Goal: Task Accomplishment & Management: Manage account settings

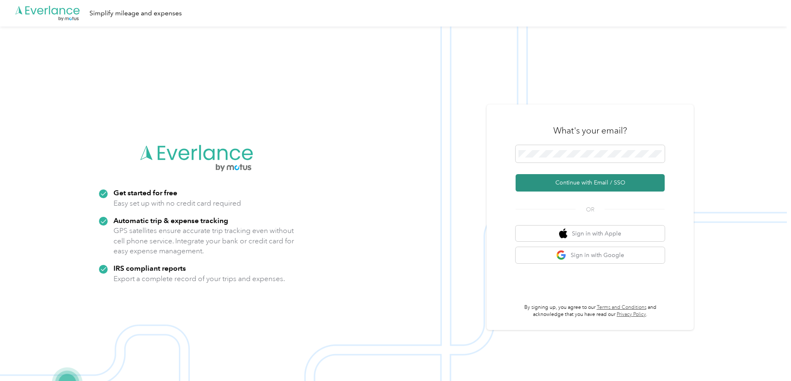
click at [583, 186] on button "Continue with Email / SSO" at bounding box center [590, 182] width 149 height 17
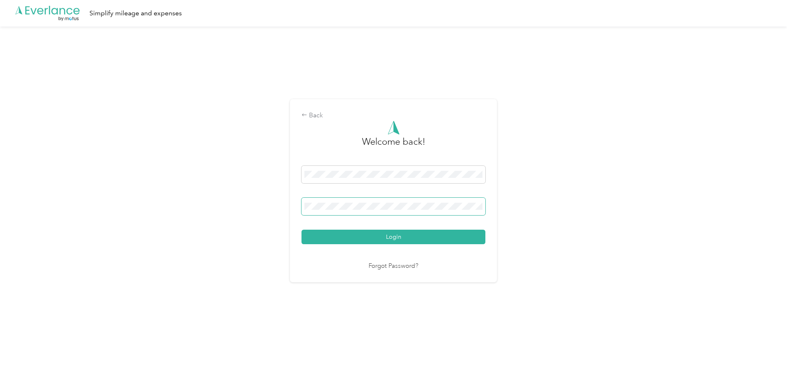
click at [375, 201] on span at bounding box center [394, 206] width 184 height 17
click at [302, 230] on button "Login" at bounding box center [394, 237] width 184 height 15
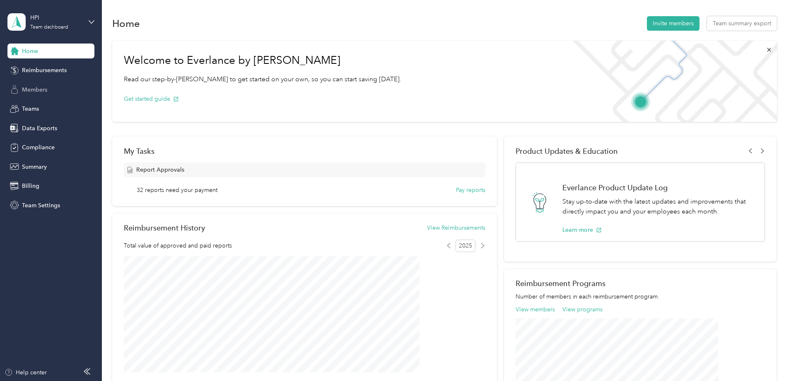
click at [37, 87] on span "Members" at bounding box center [34, 89] width 25 height 9
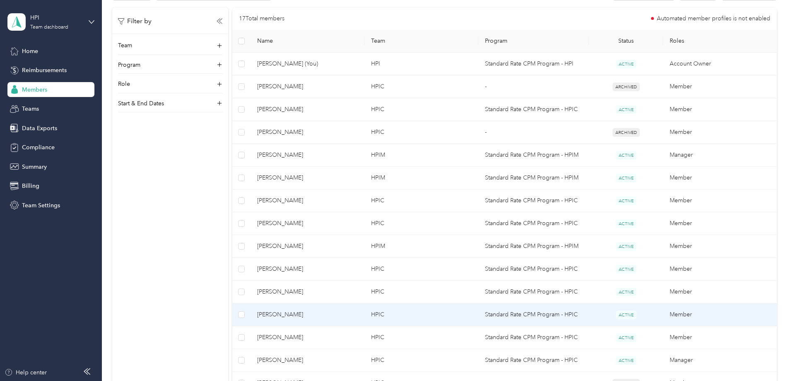
scroll to position [166, 0]
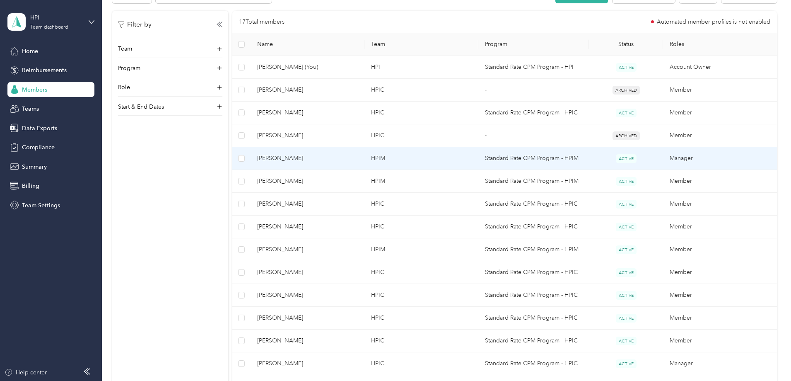
click at [334, 159] on span "[PERSON_NAME]" at bounding box center [307, 158] width 101 height 9
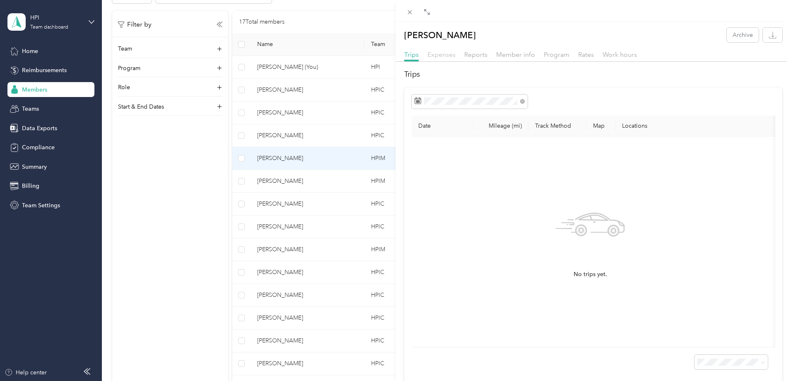
click at [450, 56] on span "Expenses" at bounding box center [442, 55] width 28 height 8
click at [479, 56] on span "Reports" at bounding box center [475, 55] width 23 height 8
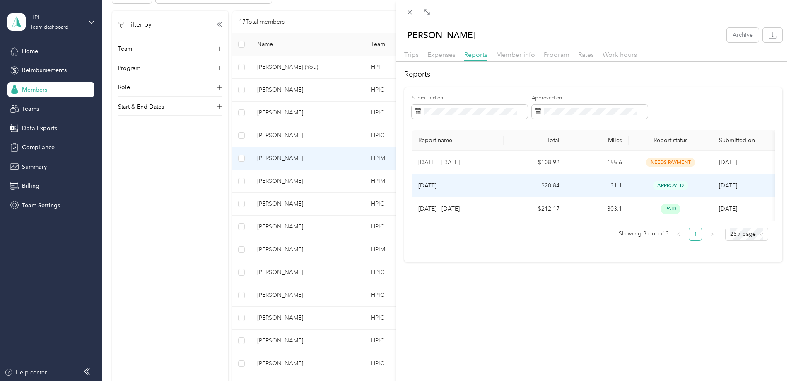
click at [672, 186] on span "approved" at bounding box center [670, 186] width 35 height 10
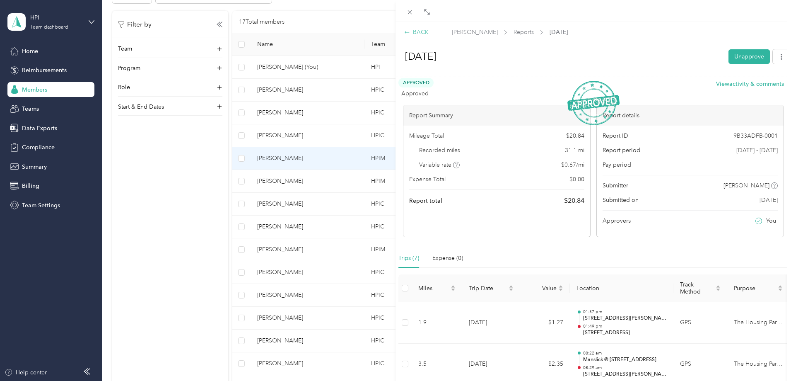
click at [416, 33] on div "BACK" at bounding box center [416, 32] width 24 height 9
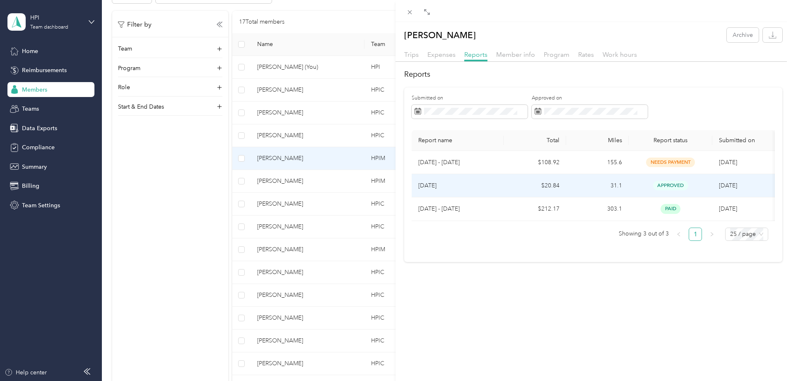
click at [666, 185] on span "approved" at bounding box center [670, 186] width 35 height 10
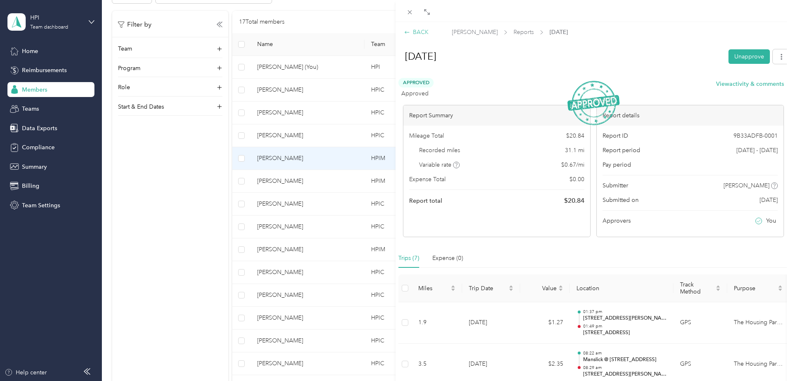
click at [421, 31] on div "BACK" at bounding box center [416, 32] width 24 height 9
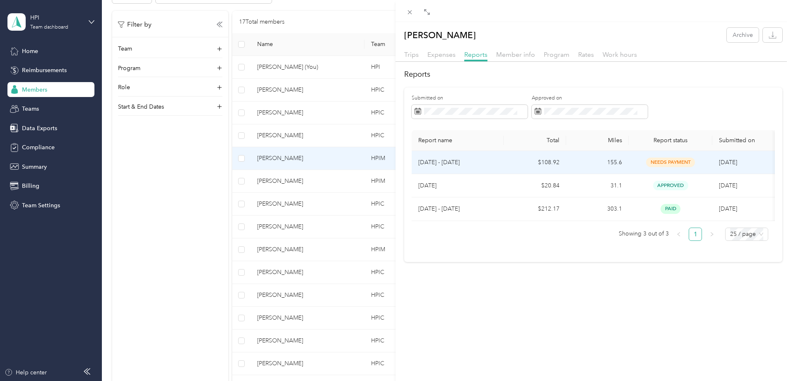
click at [740, 166] on td "[DATE]" at bounding box center [744, 162] width 63 height 23
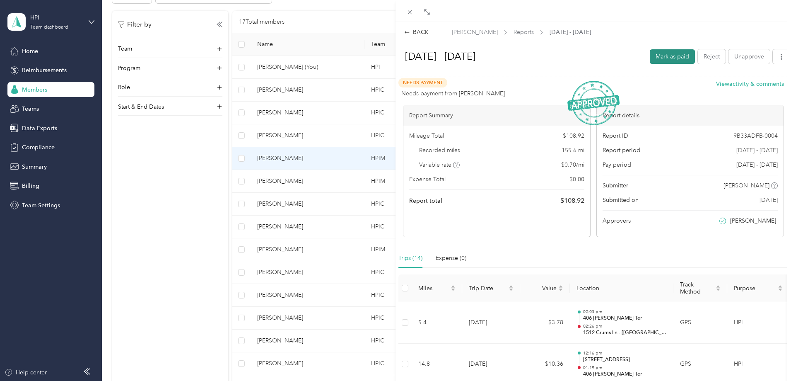
click at [663, 56] on button "Mark as paid" at bounding box center [672, 56] width 45 height 15
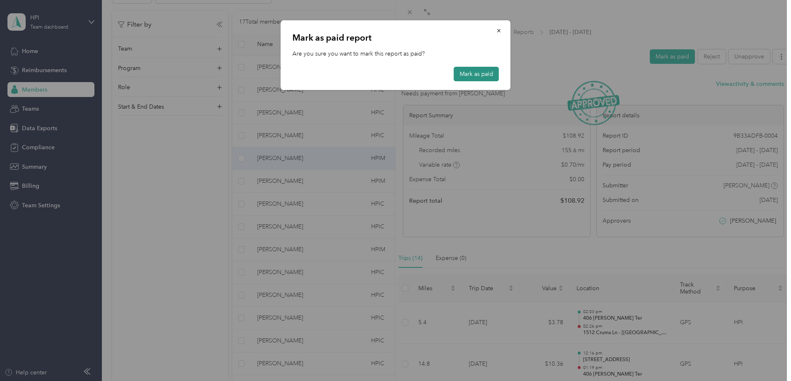
click at [467, 77] on button "Mark as paid" at bounding box center [476, 74] width 45 height 15
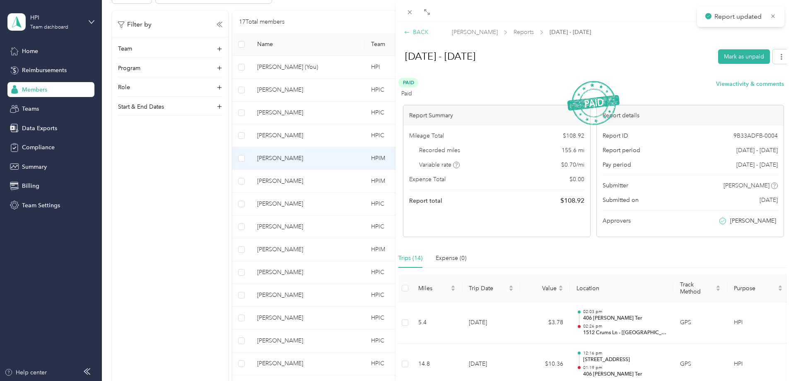
click at [417, 33] on div "BACK" at bounding box center [416, 32] width 24 height 9
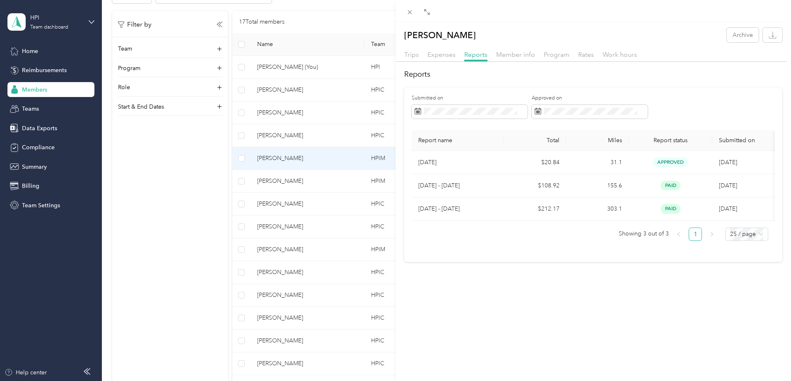
click at [423, 311] on div "[PERSON_NAME] Archive Trips Expenses Reports Member info Program Rates Work hou…" at bounding box center [594, 212] width 396 height 381
click at [295, 135] on div "[PERSON_NAME] Archive Trips Expenses Reports Member info Program Rates Work hou…" at bounding box center [395, 190] width 791 height 381
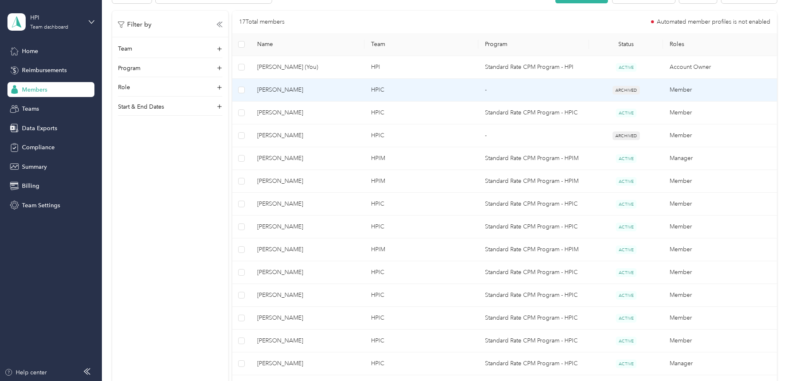
click at [338, 90] on span "[PERSON_NAME]" at bounding box center [307, 89] width 101 height 9
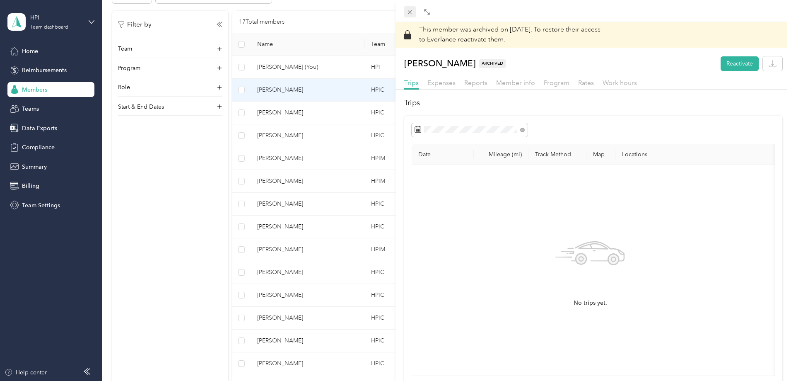
click at [411, 15] on icon at bounding box center [409, 12] width 7 height 7
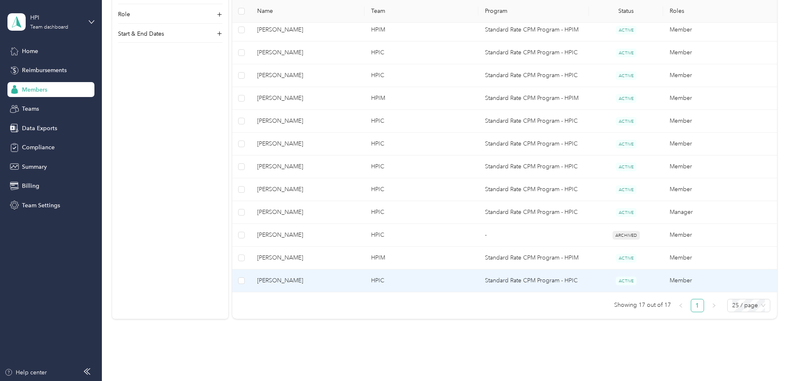
scroll to position [331, 0]
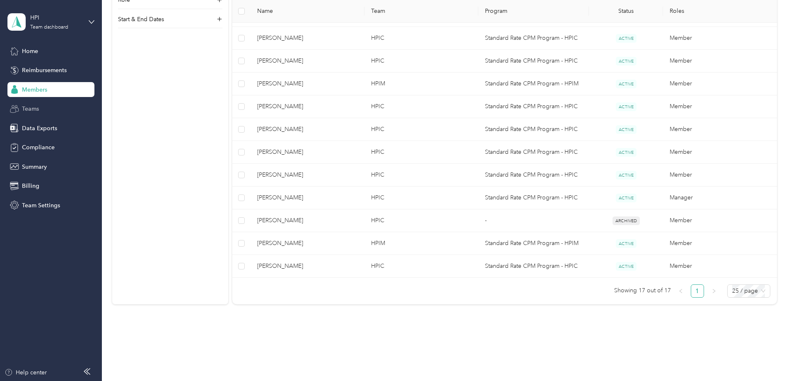
click at [31, 111] on span "Teams" at bounding box center [30, 108] width 17 height 9
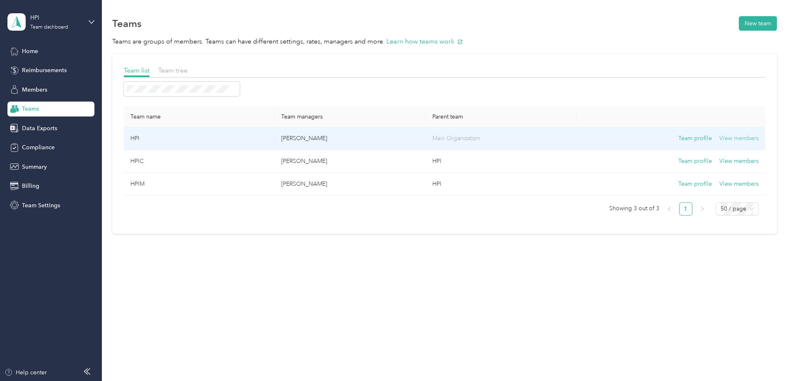
click at [720, 138] on button "View members" at bounding box center [739, 138] width 39 height 9
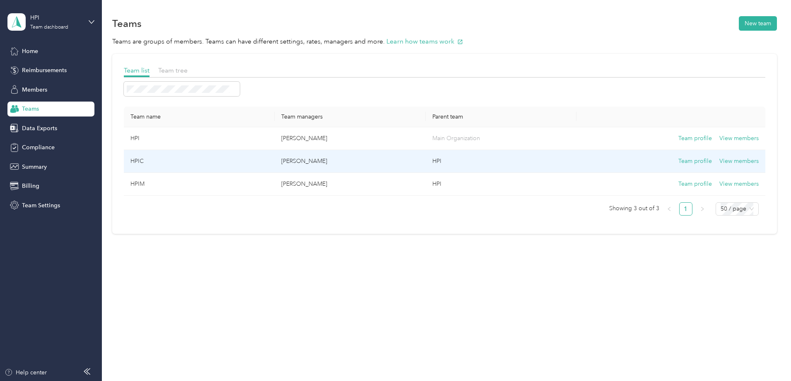
click at [247, 160] on td "HPIC" at bounding box center [199, 161] width 151 height 23
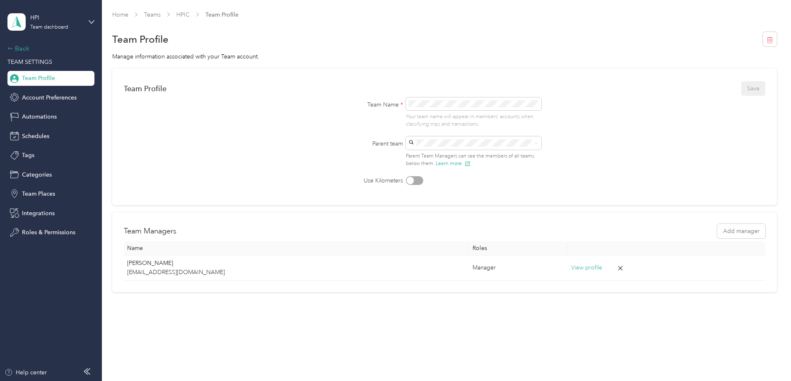
click at [19, 45] on div "Back" at bounding box center [48, 49] width 83 height 10
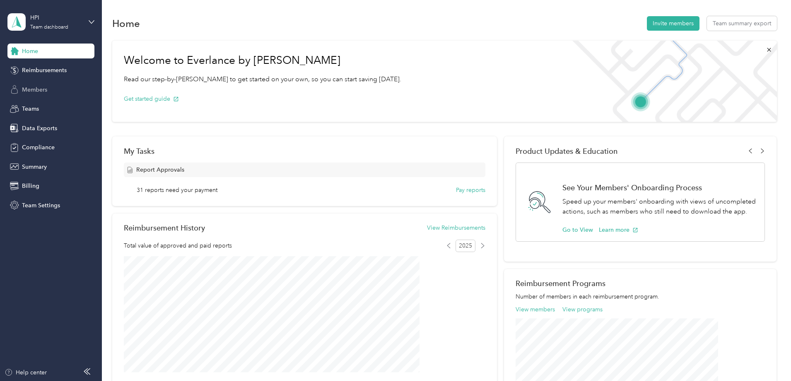
click at [37, 88] on span "Members" at bounding box center [34, 89] width 25 height 9
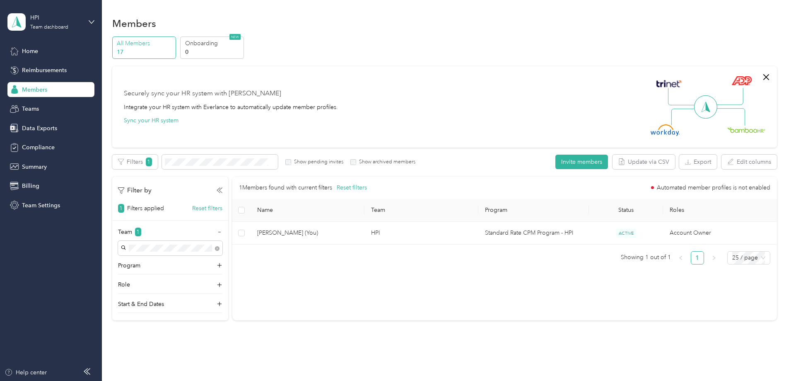
click at [36, 87] on span "Members" at bounding box center [34, 89] width 25 height 9
click at [173, 46] on p "All Members" at bounding box center [145, 43] width 56 height 9
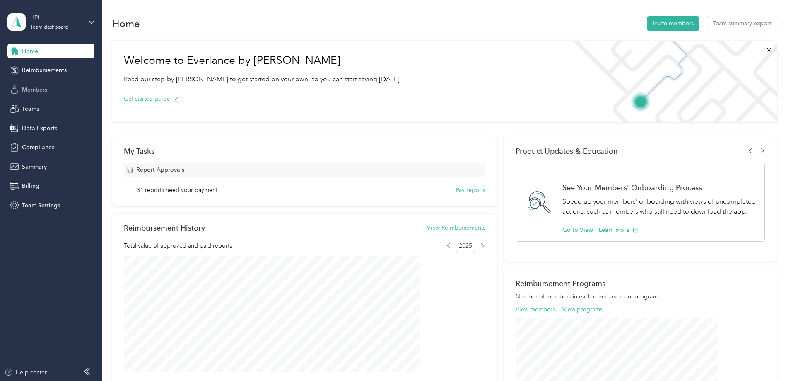
click at [35, 89] on span "Members" at bounding box center [34, 89] width 25 height 9
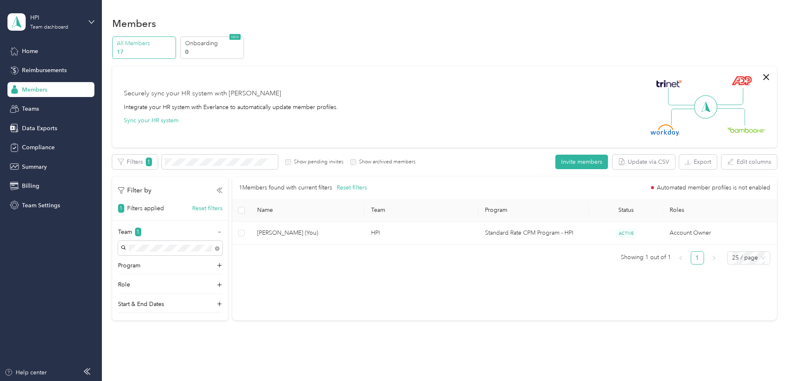
click at [173, 46] on p "All Members" at bounding box center [145, 43] width 56 height 9
click at [36, 110] on span "Teams" at bounding box center [30, 108] width 17 height 9
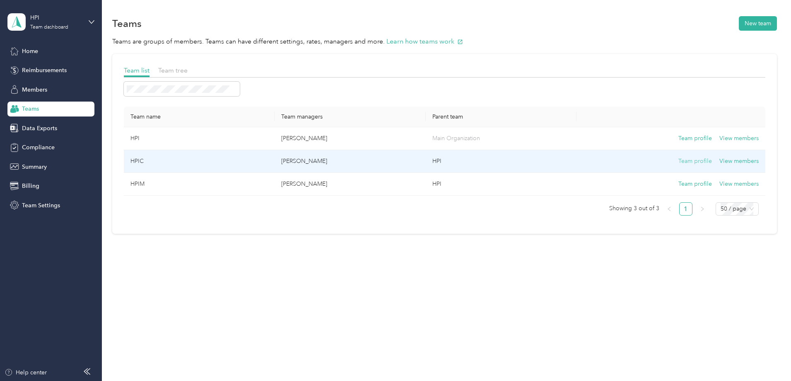
click at [679, 161] on button "Team profile" at bounding box center [696, 161] width 34 height 9
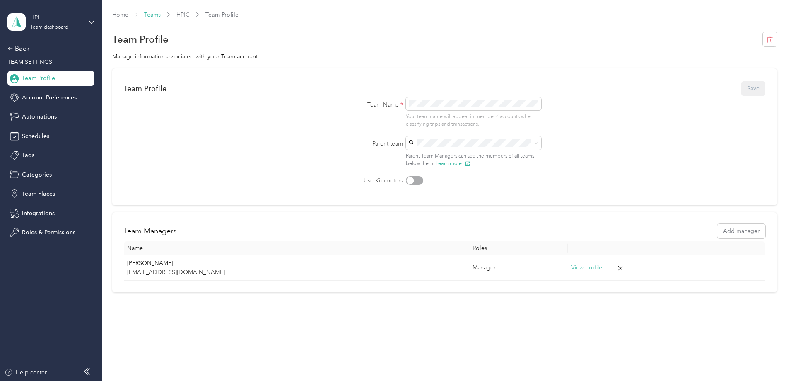
click at [161, 13] on link "Teams" at bounding box center [152, 14] width 17 height 7
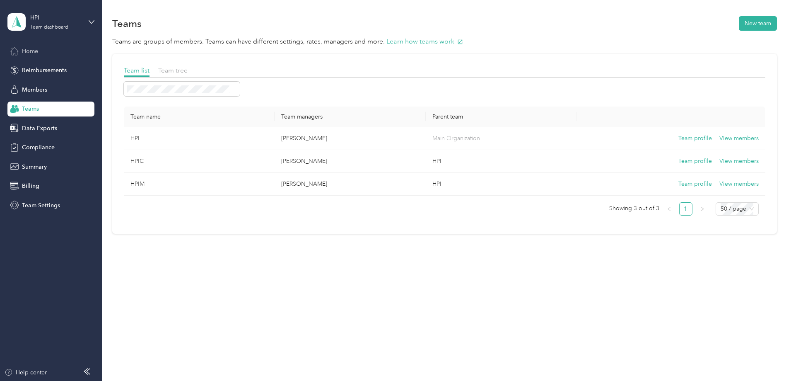
click at [36, 48] on span "Home" at bounding box center [30, 51] width 16 height 9
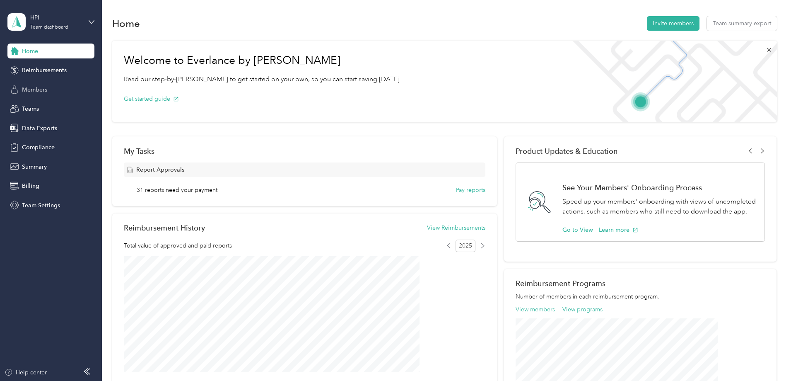
click at [47, 84] on div "Members" at bounding box center [50, 89] width 87 height 15
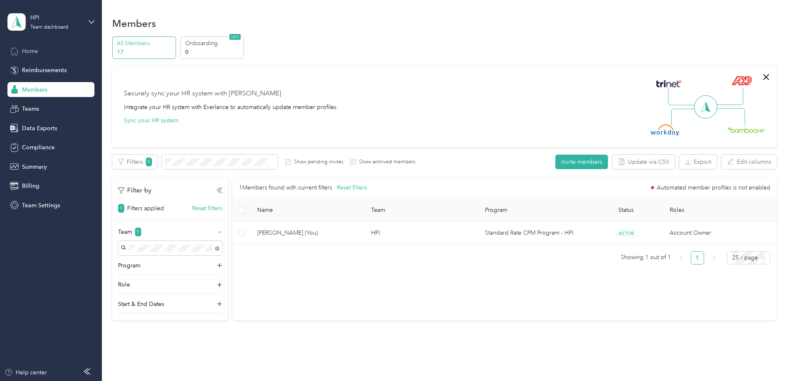
click at [28, 54] on span "Home" at bounding box center [30, 51] width 16 height 9
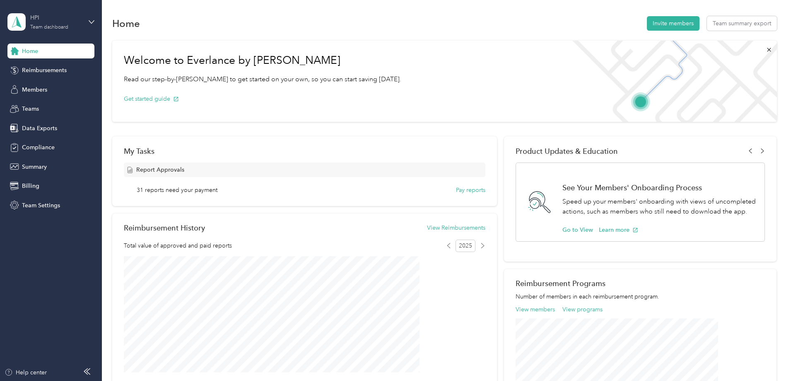
click at [71, 28] on div "HPI Team dashboard" at bounding box center [56, 21] width 52 height 17
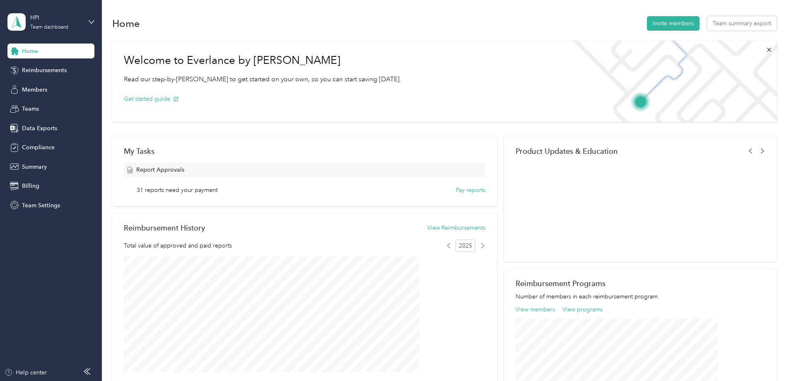
click at [45, 87] on div "Personal dashboard" at bounding box center [41, 86] width 52 height 9
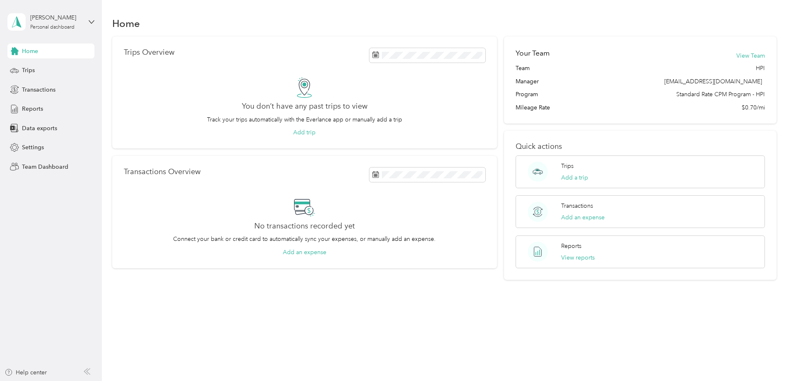
click at [94, 18] on div "[PERSON_NAME] Personal dashboard" at bounding box center [50, 21] width 87 height 29
click at [49, 65] on div "Team dashboard" at bounding box center [37, 66] width 44 height 9
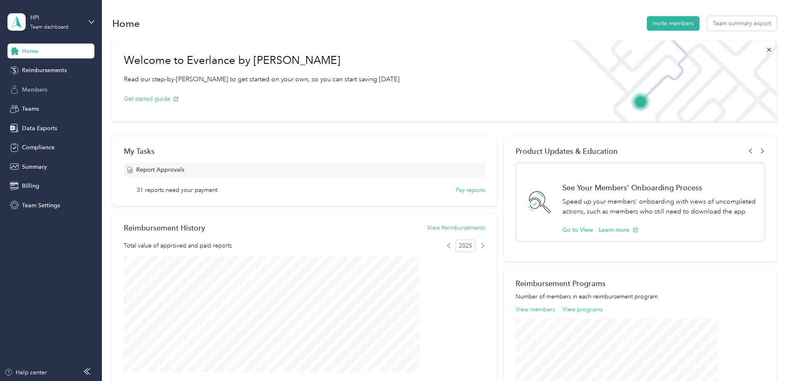
click at [33, 90] on span "Members" at bounding box center [34, 89] width 25 height 9
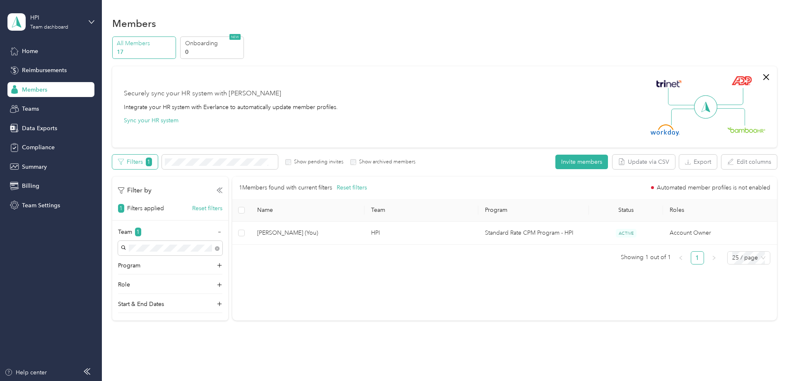
click at [158, 168] on button "Filters 1" at bounding box center [135, 162] width 46 height 15
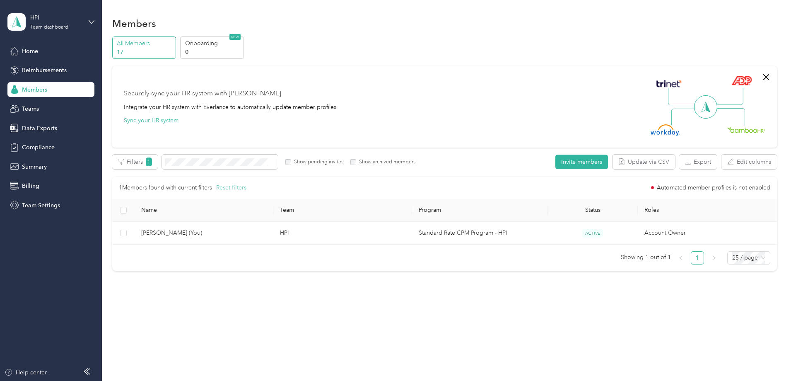
click at [247, 189] on button "Reset filters" at bounding box center [231, 187] width 30 height 9
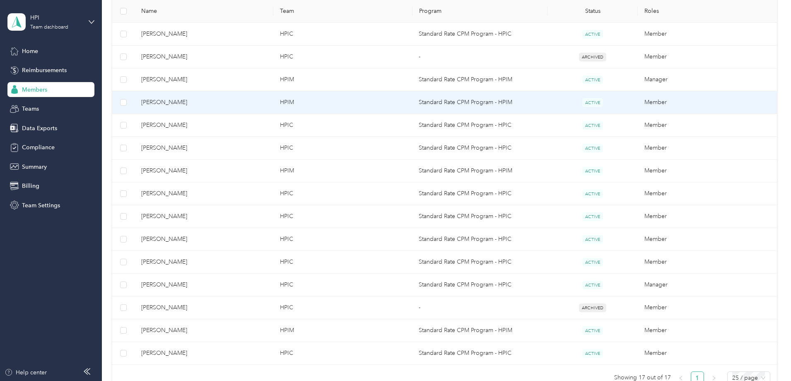
scroll to position [249, 0]
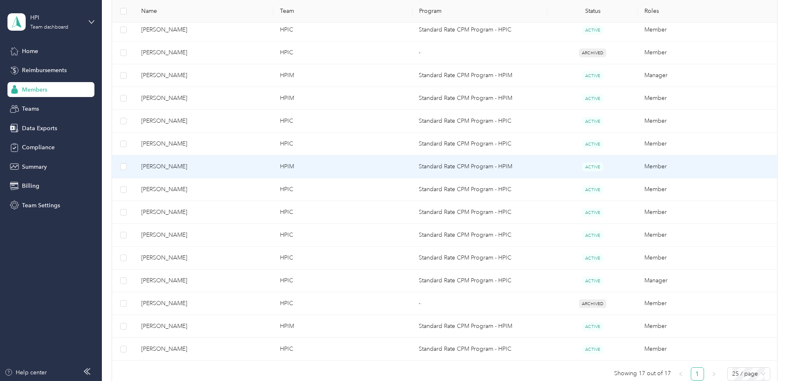
click at [214, 167] on span "[PERSON_NAME]" at bounding box center [204, 166] width 126 height 9
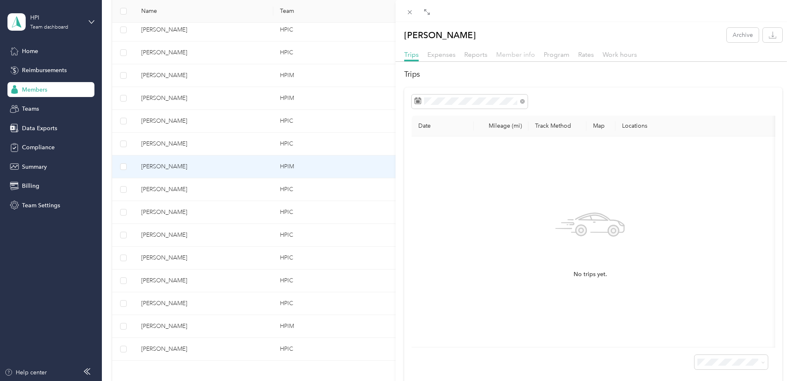
click at [527, 58] on span "Member info" at bounding box center [515, 55] width 39 height 8
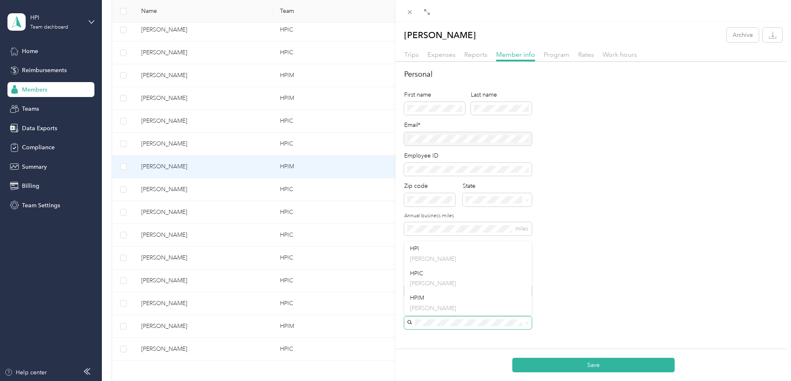
click at [527, 325] on span at bounding box center [527, 322] width 4 height 7
click at [428, 301] on div "[PERSON_NAME]" at bounding box center [468, 302] width 116 height 19
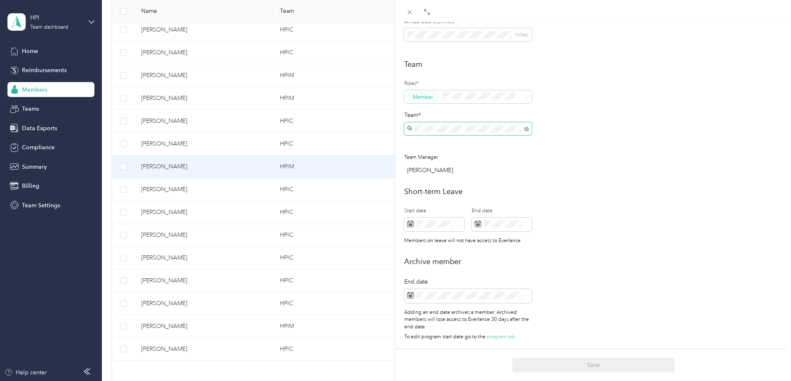
scroll to position [200, 0]
click at [408, 13] on icon at bounding box center [409, 12] width 7 height 7
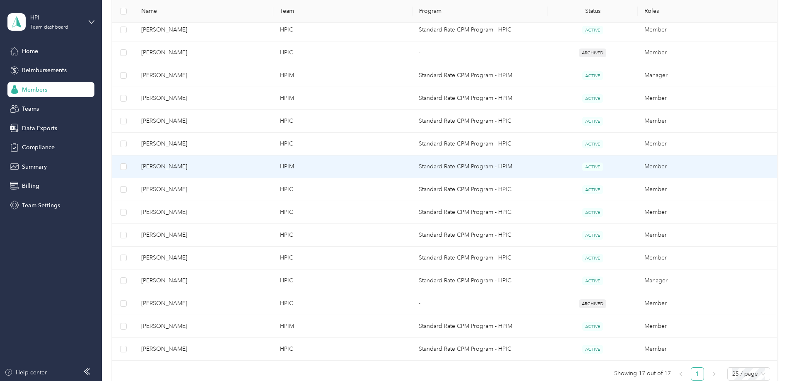
scroll to position [191, 0]
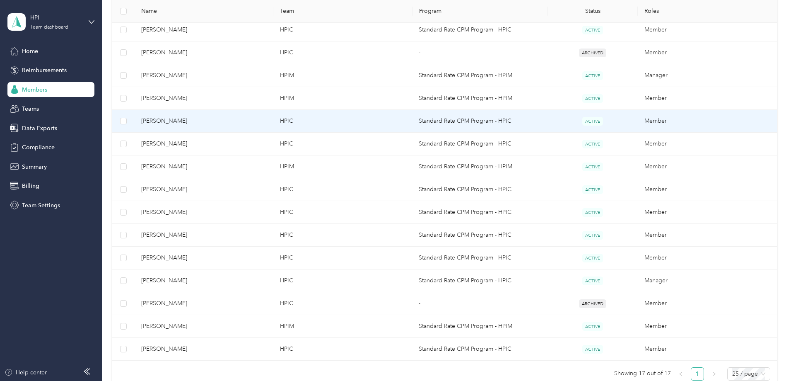
click at [212, 121] on span "[PERSON_NAME]" at bounding box center [204, 120] width 126 height 9
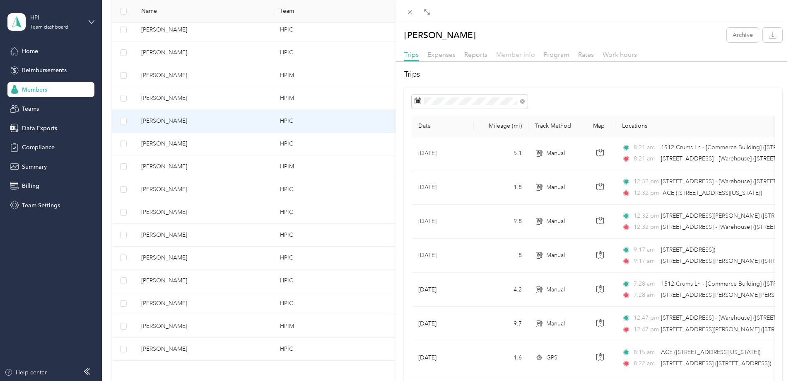
click at [517, 57] on span "Member info" at bounding box center [515, 55] width 39 height 8
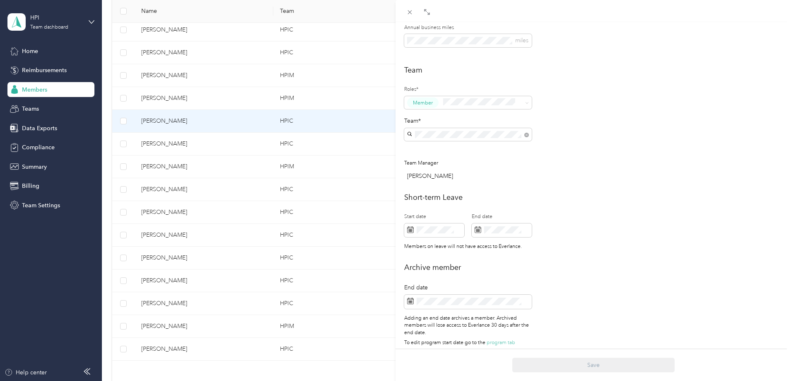
scroll to position [200, 0]
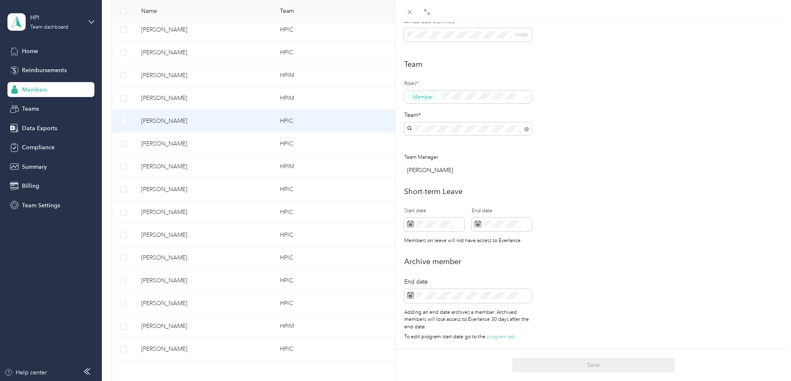
click at [442, 187] on div "[PERSON_NAME]" at bounding box center [468, 191] width 116 height 19
click at [431, 167] on div "[PERSON_NAME]" at bounding box center [469, 170] width 125 height 9
click at [585, 370] on button "Save" at bounding box center [594, 365] width 162 height 15
click at [28, 109] on div "[PERSON_NAME] Archive Trips Expenses Reports Member info Program Rates Work hou…" at bounding box center [395, 190] width 791 height 381
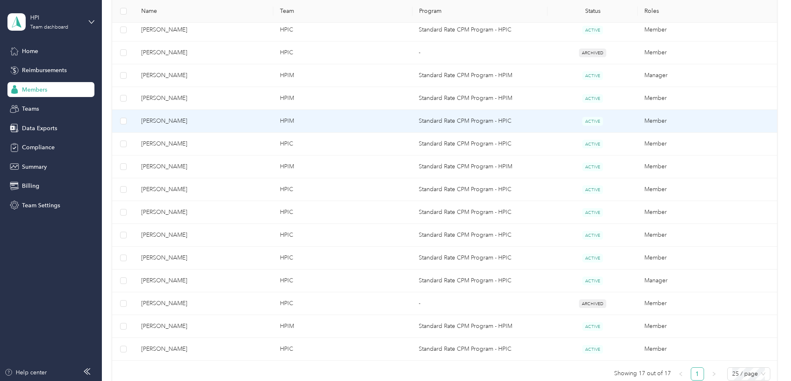
scroll to position [191, 0]
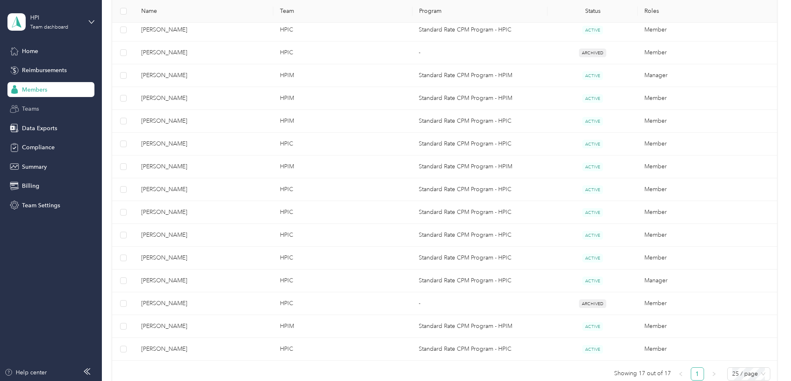
click at [31, 110] on span "Teams" at bounding box center [30, 108] width 17 height 9
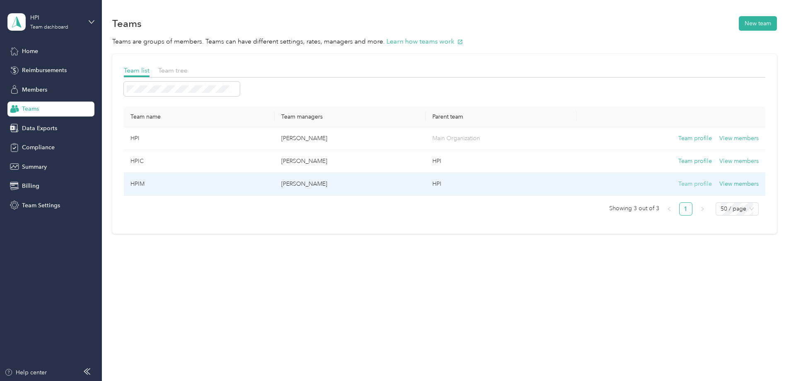
click at [679, 181] on button "Team profile" at bounding box center [696, 183] width 34 height 9
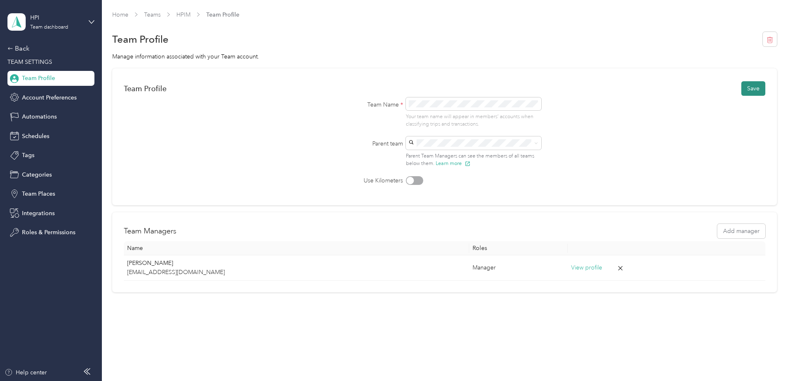
click at [742, 89] on button "Save" at bounding box center [754, 88] width 24 height 15
click at [225, 14] on link "HPIM Maintenance" at bounding box center [200, 14] width 49 height 7
click at [161, 15] on link "Teams" at bounding box center [152, 14] width 17 height 7
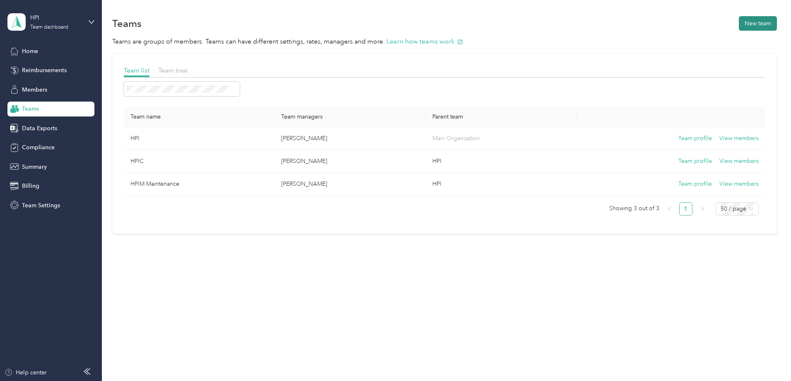
click at [739, 24] on button "New team" at bounding box center [758, 23] width 38 height 15
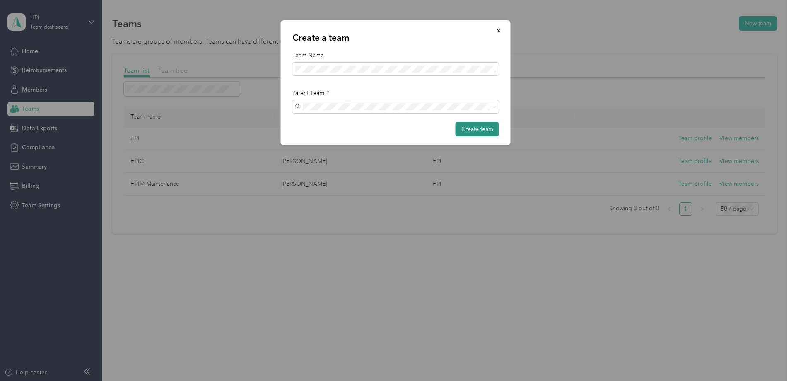
click at [481, 130] on button "Create team" at bounding box center [478, 129] width 44 height 15
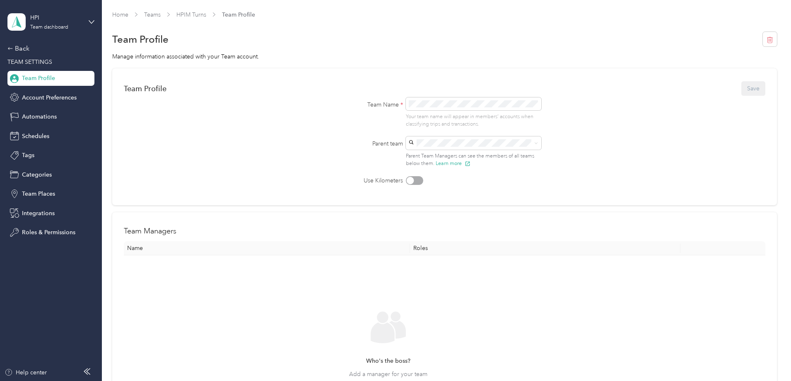
click at [222, 282] on div "Who's the boss? Add a manager for your team Add Manager" at bounding box center [389, 360] width 516 height 197
click at [206, 12] on link "HPIM Turns" at bounding box center [191, 14] width 30 height 7
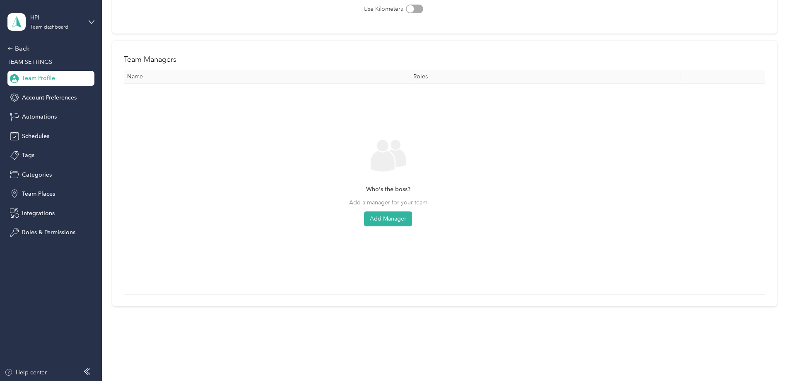
scroll to position [182, 0]
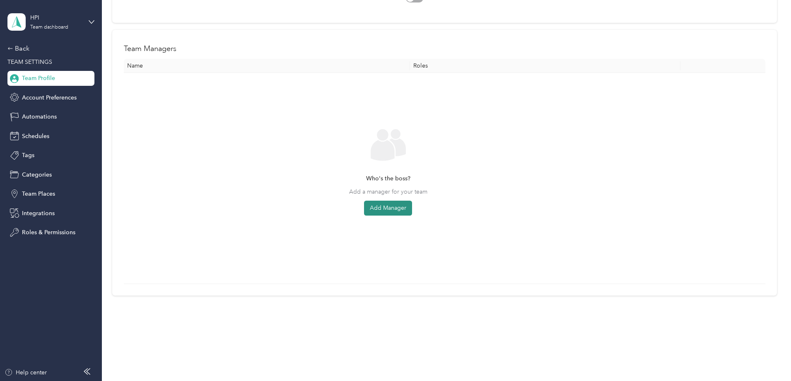
click at [412, 208] on button "Add Manager" at bounding box center [388, 208] width 48 height 15
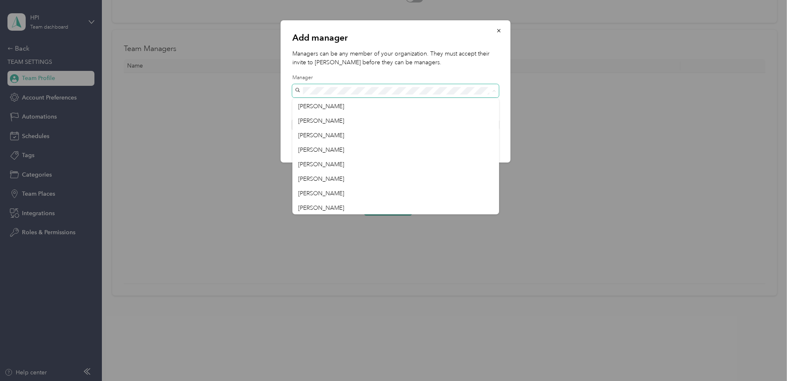
scroll to position [87, 0]
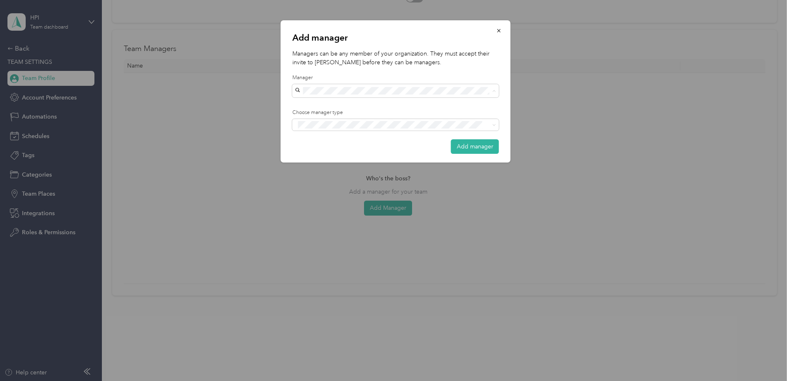
click at [317, 205] on span "[PERSON_NAME]" at bounding box center [321, 206] width 46 height 7
click at [317, 158] on span "Manager" at bounding box center [314, 155] width 21 height 7
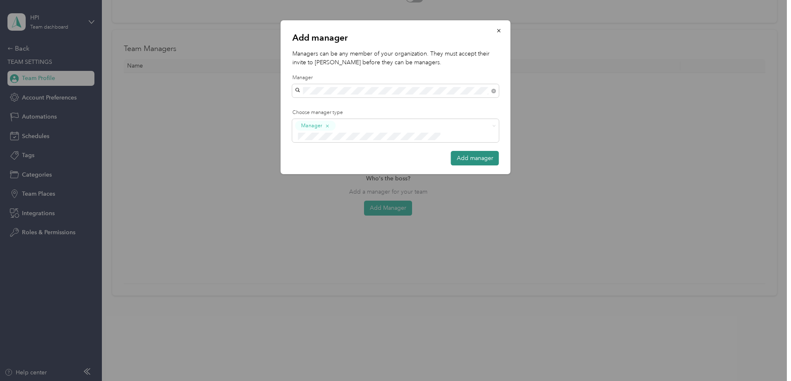
click at [478, 151] on button "Add manager" at bounding box center [475, 158] width 48 height 15
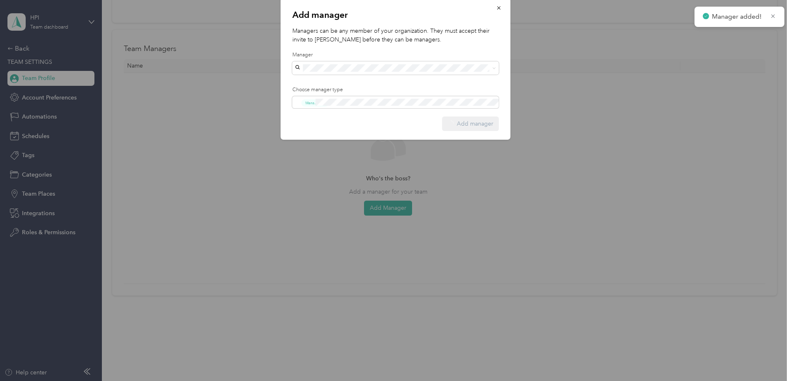
scroll to position [0, 0]
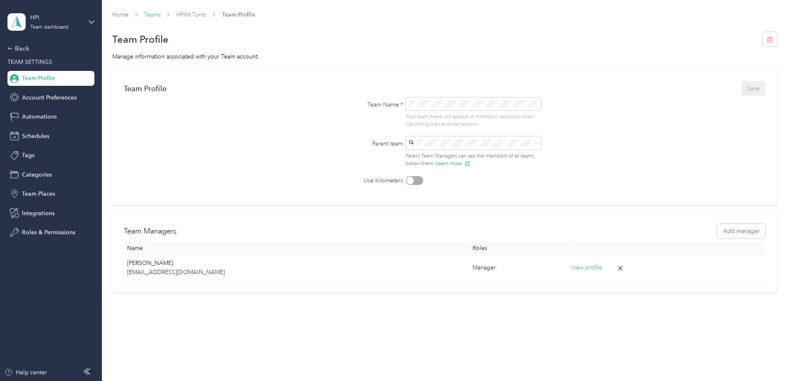
click at [161, 15] on link "Teams" at bounding box center [152, 14] width 17 height 7
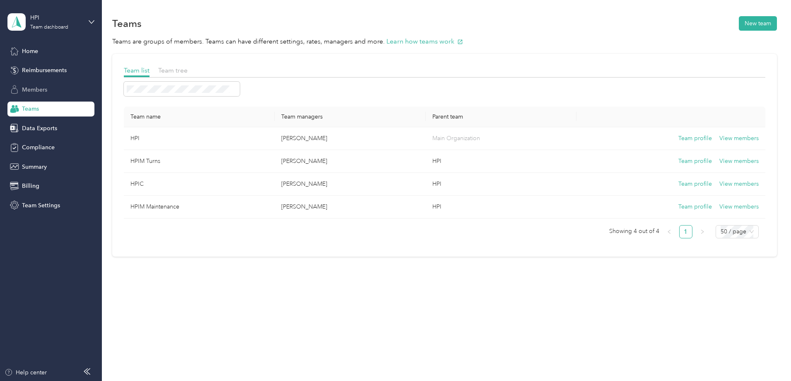
click at [38, 87] on span "Members" at bounding box center [34, 89] width 25 height 9
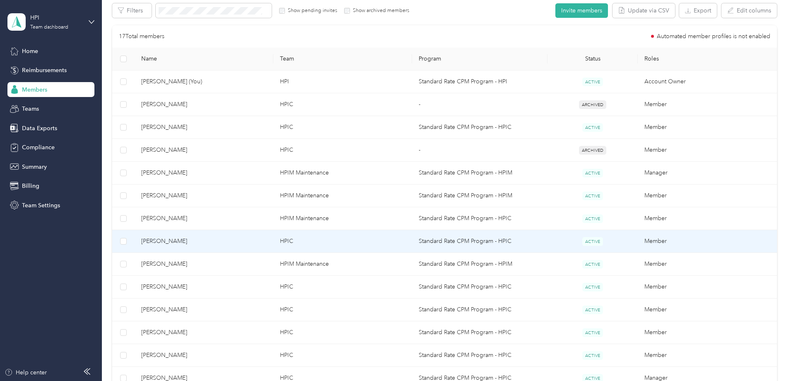
scroll to position [166, 0]
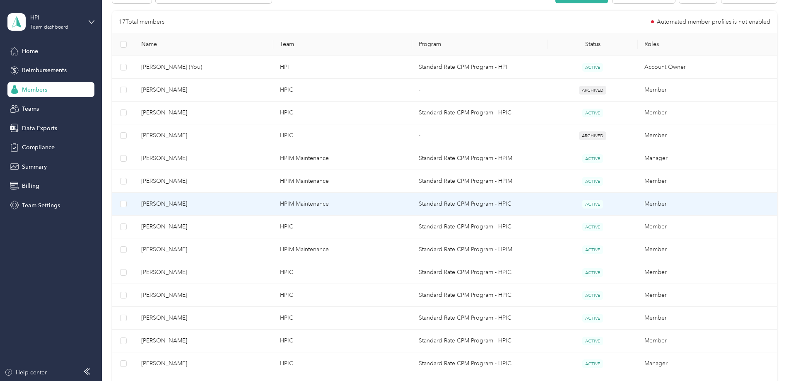
click at [204, 202] on span "[PERSON_NAME]" at bounding box center [204, 203] width 126 height 9
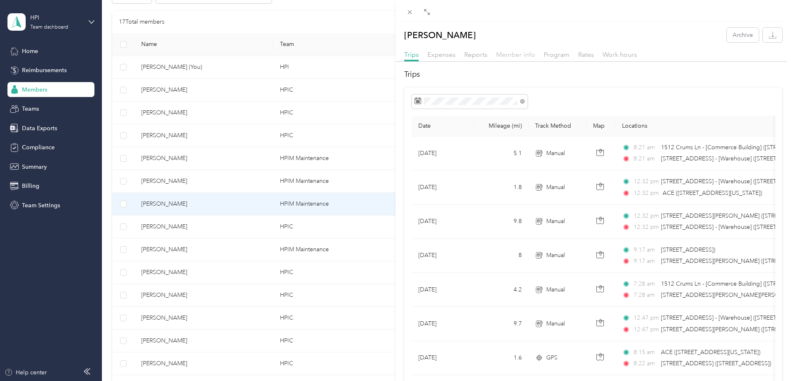
click at [519, 55] on span "Member info" at bounding box center [515, 55] width 39 height 8
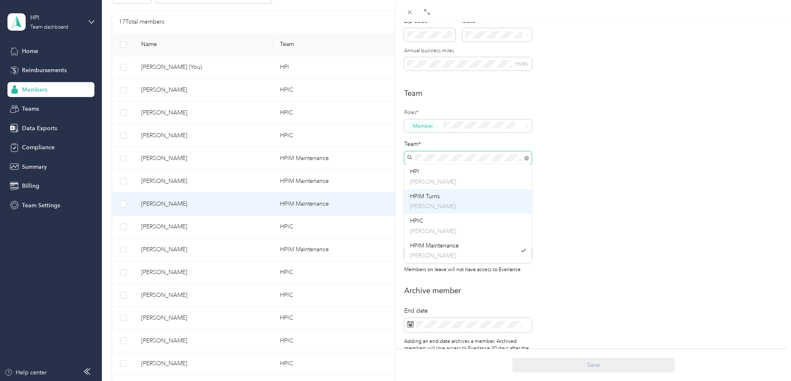
scroll to position [166, 0]
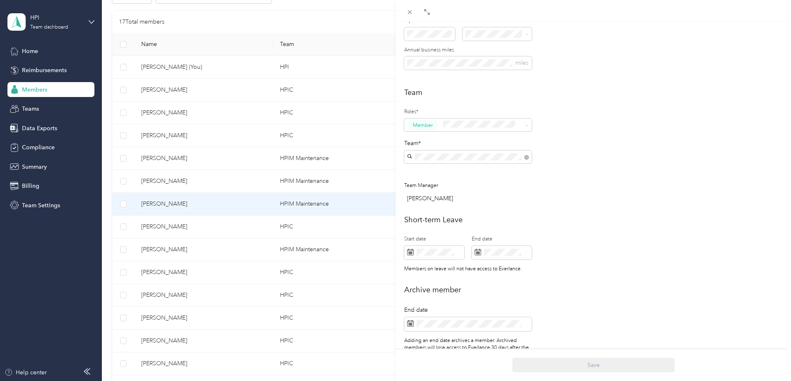
click at [442, 198] on div "HPIM Turns [PERSON_NAME]" at bounding box center [468, 198] width 116 height 19
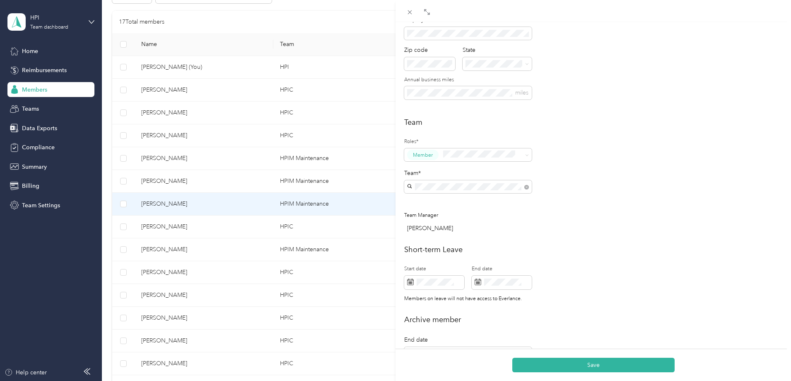
scroll to position [117, 0]
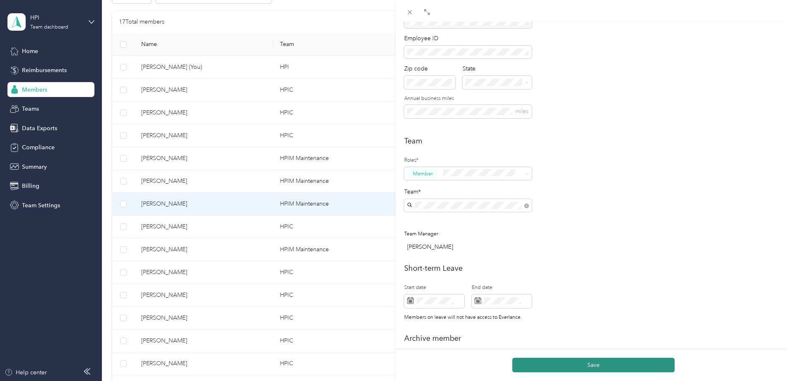
click at [593, 364] on button "Save" at bounding box center [594, 365] width 162 height 15
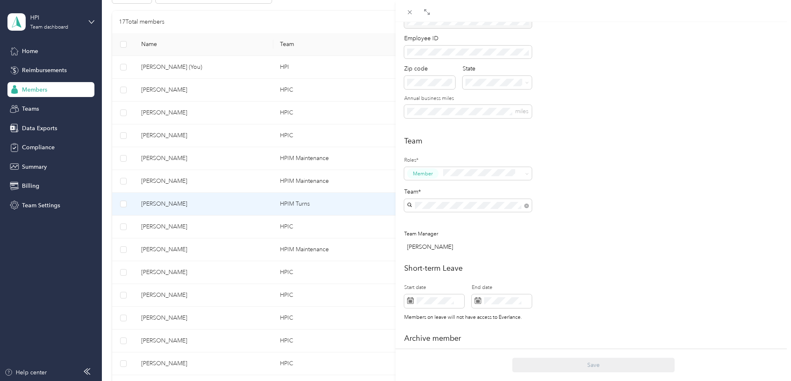
click at [224, 227] on div "[PERSON_NAME] Archive Trips Expenses Reports Member info Program Rates Work hou…" at bounding box center [395, 190] width 791 height 381
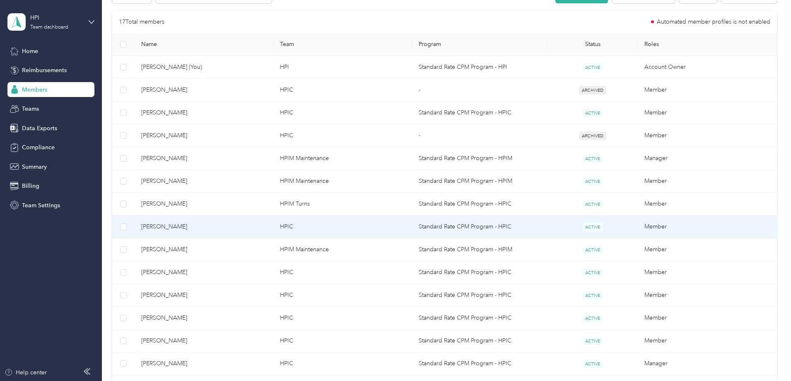
click at [229, 227] on span "[PERSON_NAME]" at bounding box center [204, 226] width 126 height 9
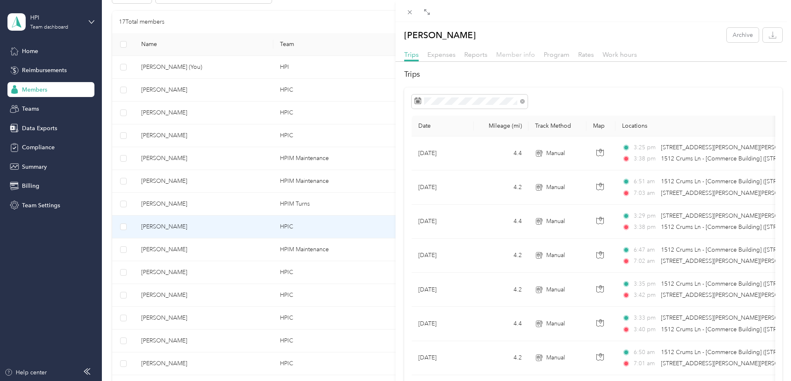
click at [529, 58] on span "Member info" at bounding box center [515, 55] width 39 height 8
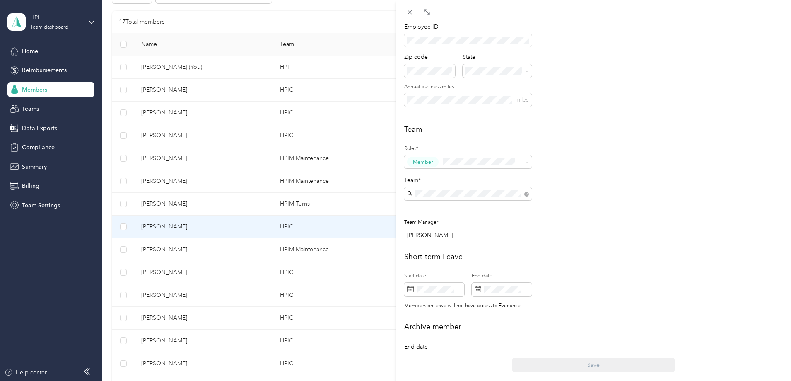
scroll to position [166, 0]
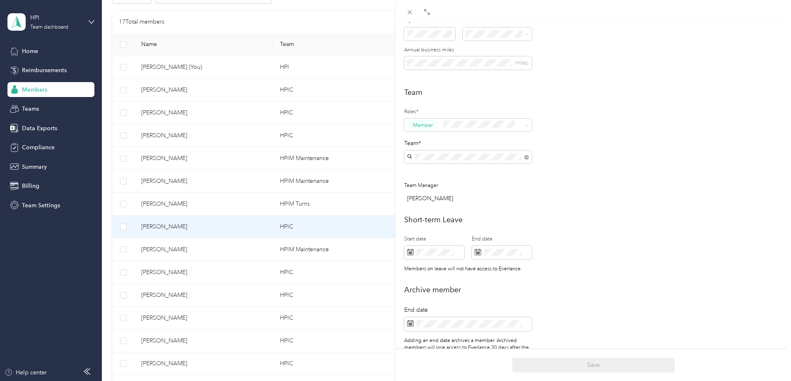
click at [455, 199] on div "HPIM Turns [PERSON_NAME]" at bounding box center [468, 201] width 116 height 19
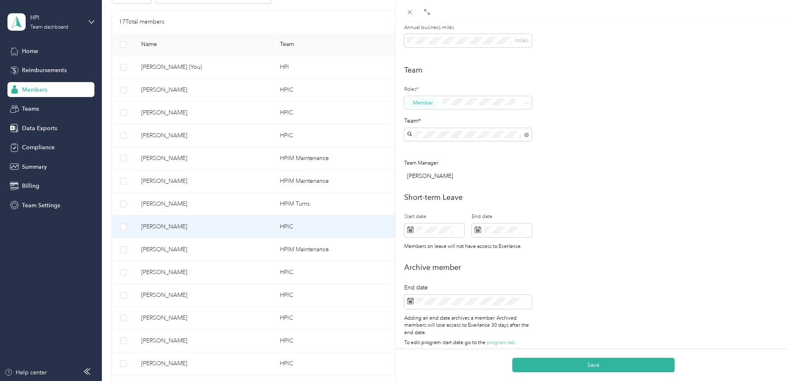
scroll to position [200, 0]
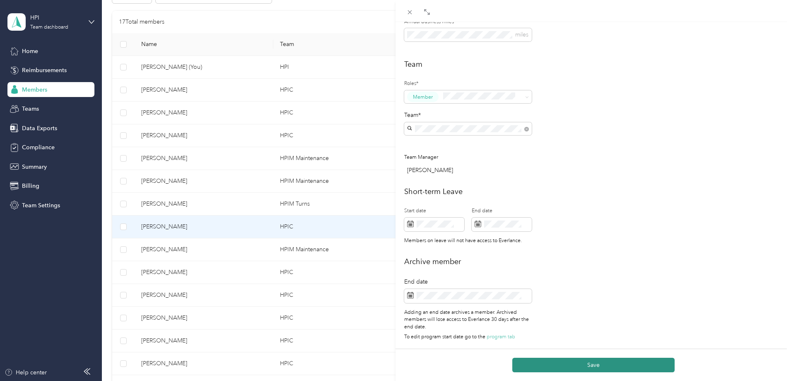
click at [581, 361] on button "Save" at bounding box center [594, 365] width 162 height 15
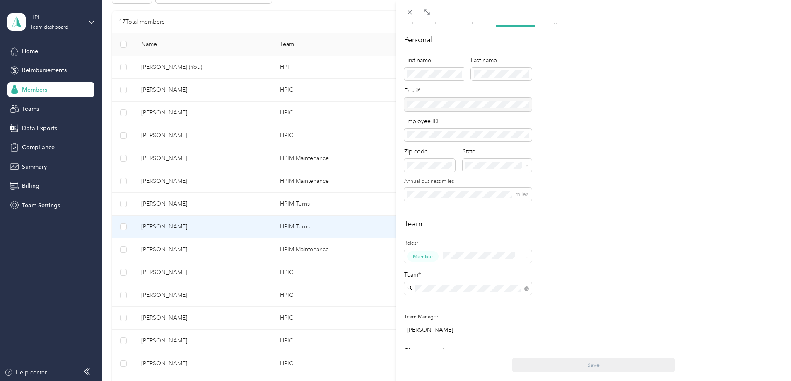
scroll to position [0, 0]
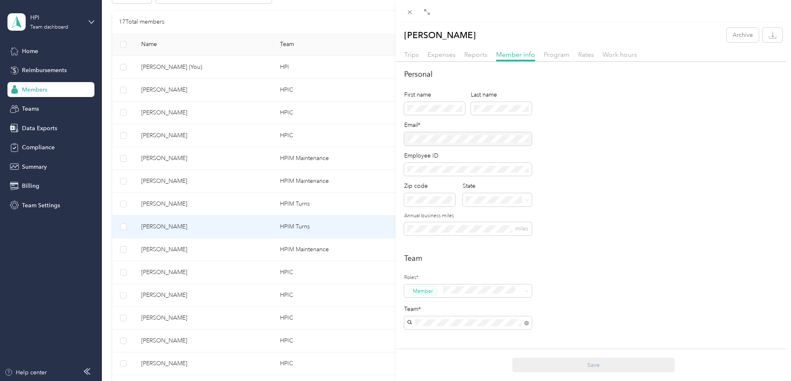
click at [413, 15] on icon at bounding box center [409, 12] width 7 height 7
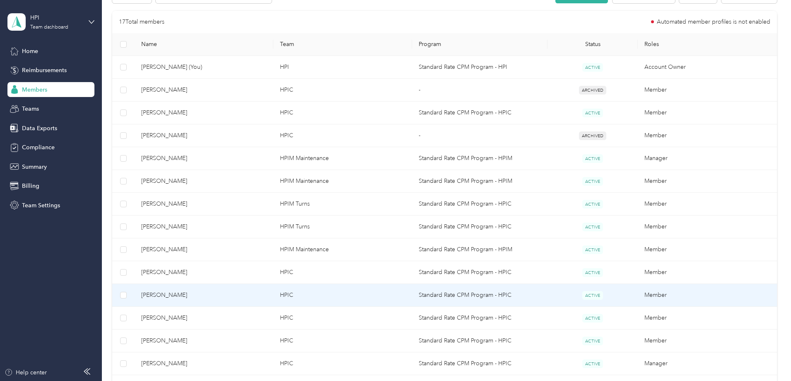
click at [223, 296] on span "[PERSON_NAME]" at bounding box center [204, 294] width 126 height 9
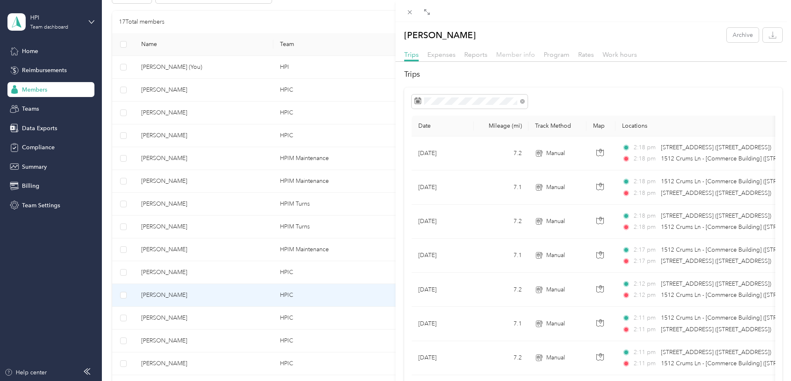
click at [520, 55] on span "Member info" at bounding box center [515, 55] width 39 height 8
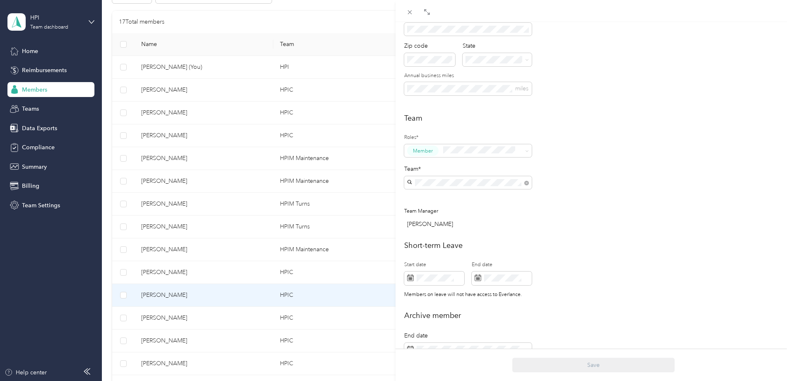
scroll to position [166, 0]
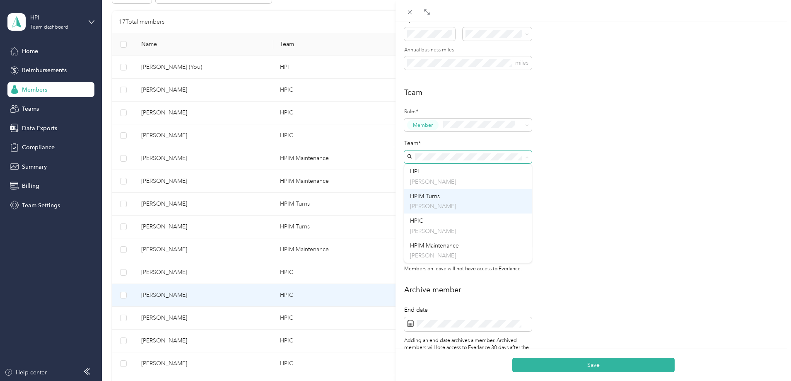
click at [464, 202] on p "[PERSON_NAME]" at bounding box center [468, 206] width 116 height 9
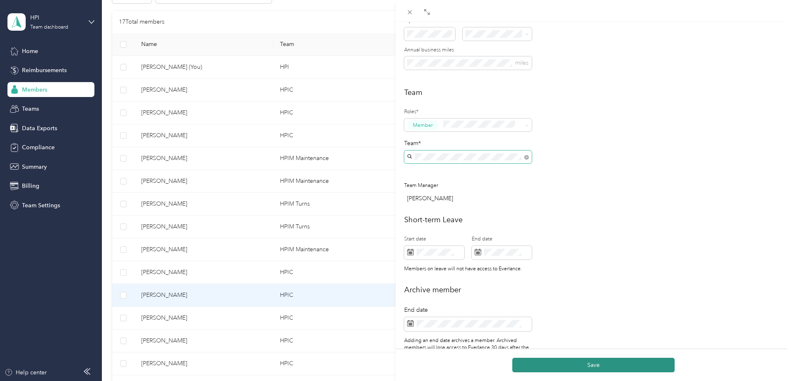
click at [590, 368] on button "Save" at bounding box center [594, 365] width 162 height 15
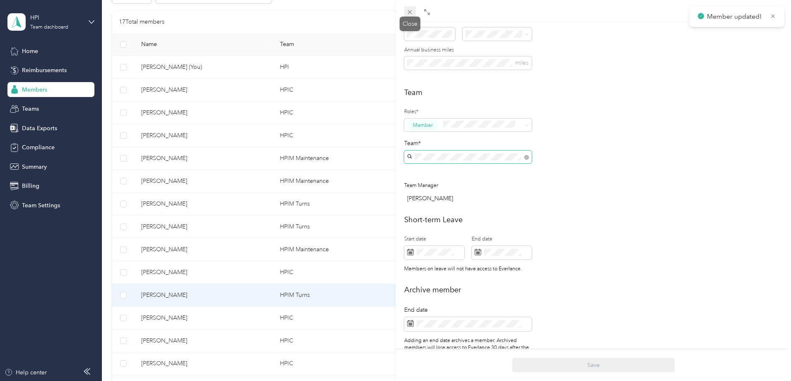
click at [411, 15] on icon at bounding box center [409, 12] width 7 height 7
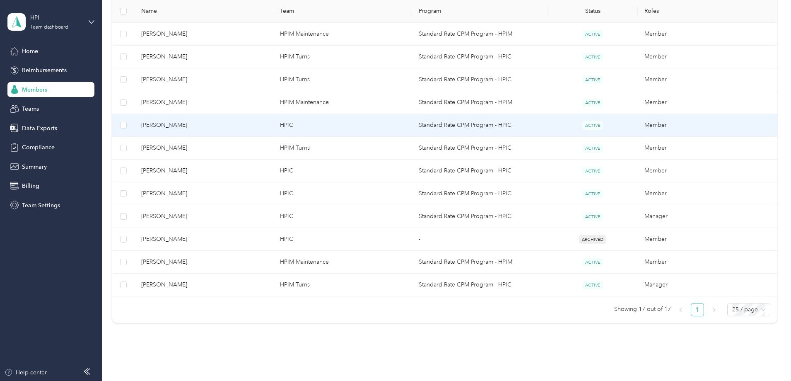
scroll to position [331, 0]
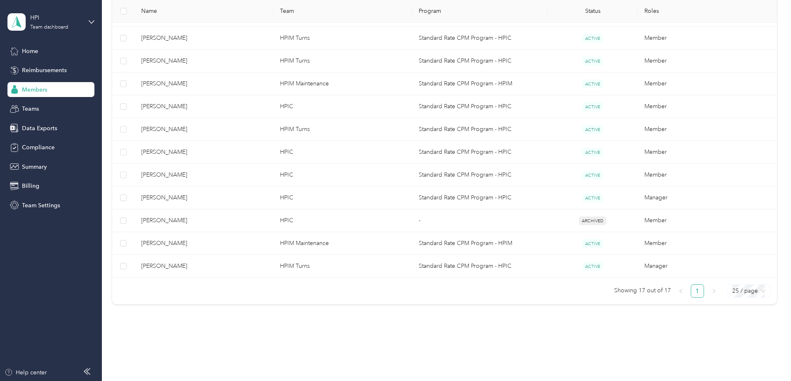
click at [733, 293] on span "25 / page" at bounding box center [749, 291] width 33 height 12
click at [734, 324] on div "50 / page" at bounding box center [748, 320] width 29 height 9
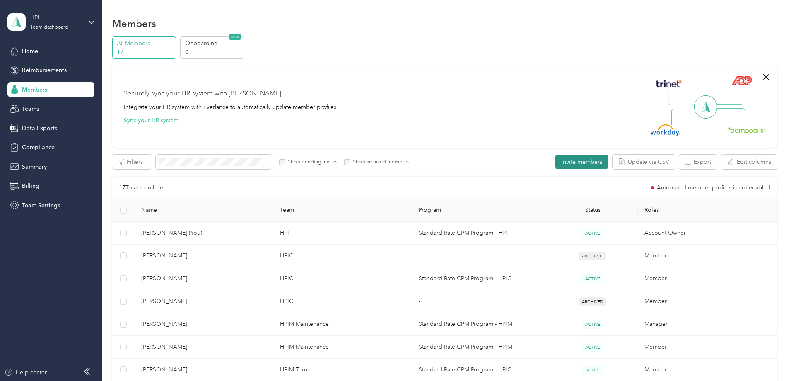
click at [556, 161] on button "Invite members" at bounding box center [582, 162] width 53 height 15
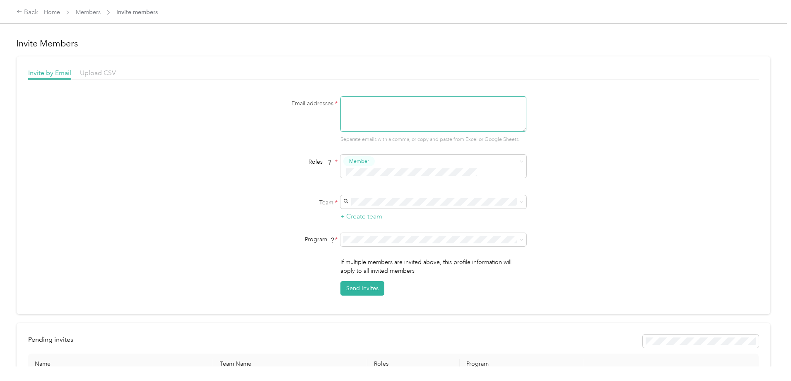
click at [398, 109] on textarea at bounding box center [434, 114] width 186 height 36
type textarea "[EMAIL_ADDRESS][DOMAIN_NAME]"
click at [523, 161] on span "Member" at bounding box center [434, 166] width 186 height 23
click at [368, 224] on span "Manager" at bounding box center [361, 224] width 21 height 7
click at [385, 238] on p "[PERSON_NAME]" at bounding box center [432, 241] width 174 height 9
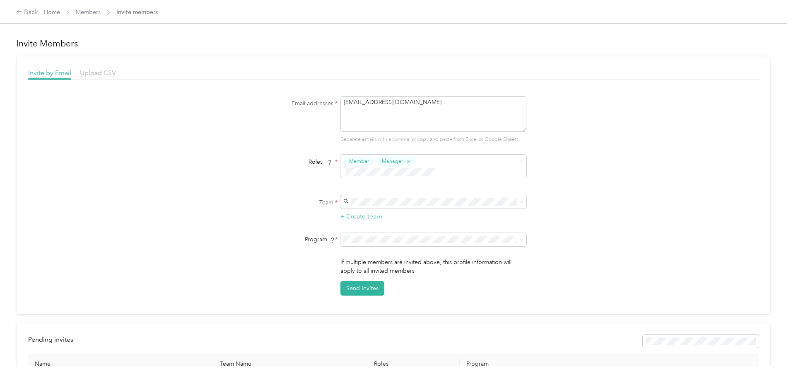
click at [554, 199] on div "Email addresses * [EMAIL_ADDRESS][DOMAIN_NAME] Separate emails with a comma, or…" at bounding box center [393, 195] width 731 height 199
click at [60, 11] on link "Home" at bounding box center [52, 12] width 16 height 7
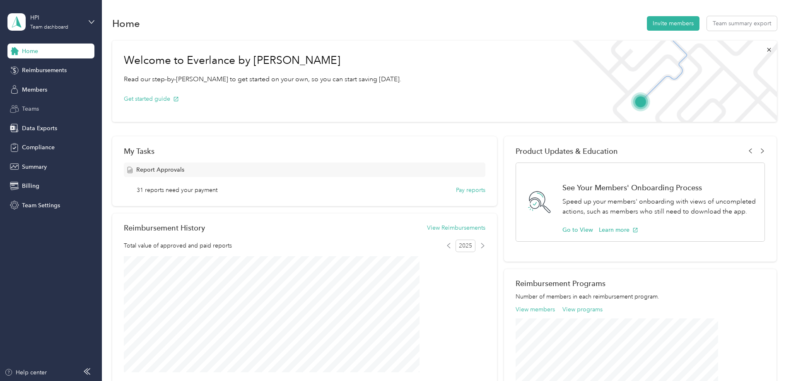
click at [46, 111] on div "Teams" at bounding box center [50, 109] width 87 height 15
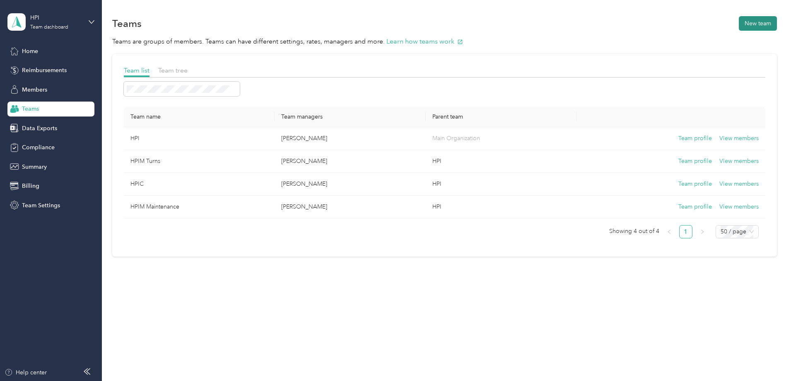
click at [739, 22] on button "New team" at bounding box center [758, 23] width 38 height 15
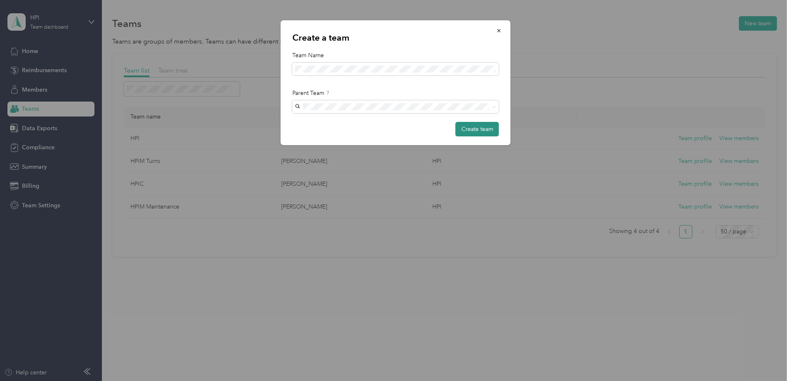
click at [471, 131] on button "Create team" at bounding box center [478, 129] width 44 height 15
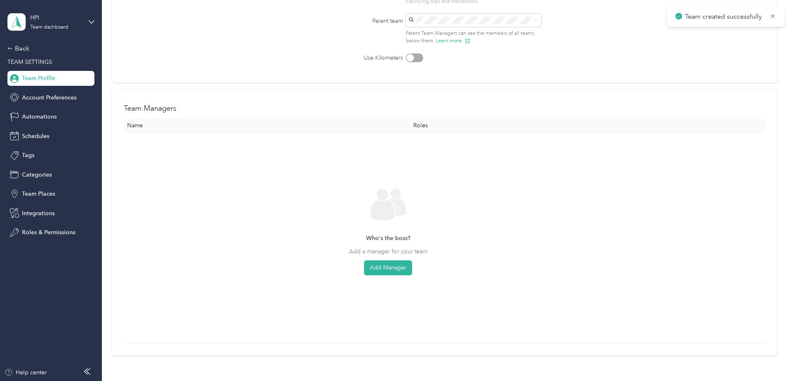
scroll to position [124, 0]
click at [412, 268] on button "Add Manager" at bounding box center [388, 266] width 48 height 15
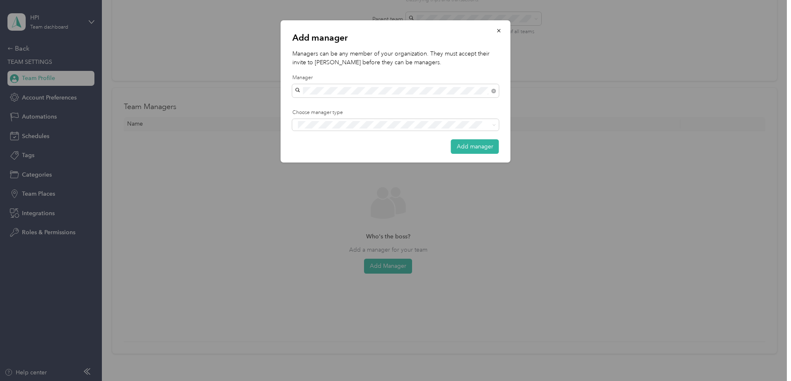
drag, startPoint x: 327, startPoint y: 87, endPoint x: 292, endPoint y: 89, distance: 35.7
click at [292, 89] on div "Add manager Managers can be any member of your organization. They must accept t…" at bounding box center [396, 91] width 230 height 142
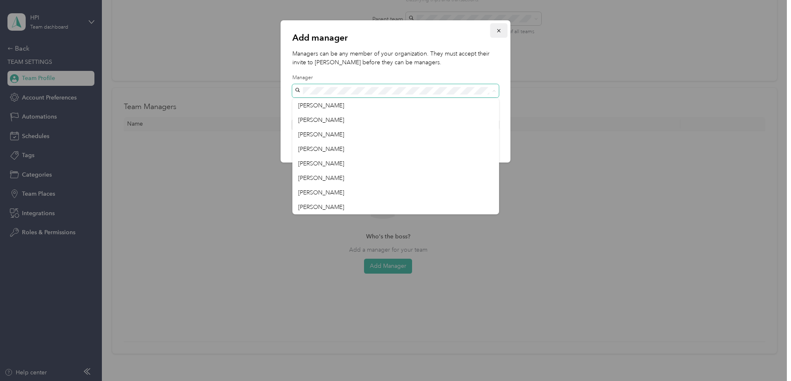
click at [497, 30] on icon "button" at bounding box center [499, 31] width 6 height 6
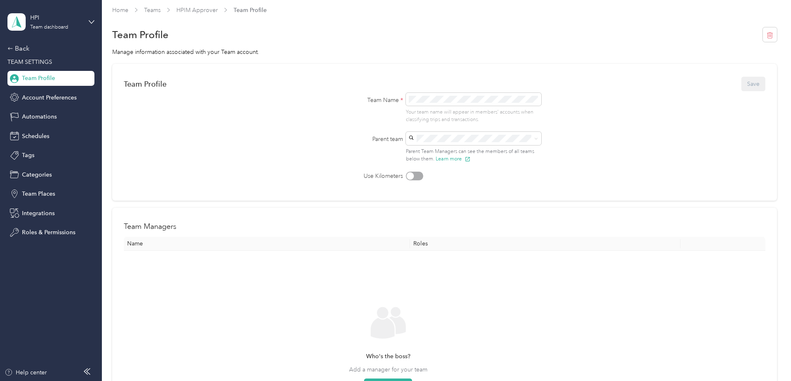
scroll to position [0, 0]
click at [128, 14] on link "Home" at bounding box center [120, 14] width 16 height 7
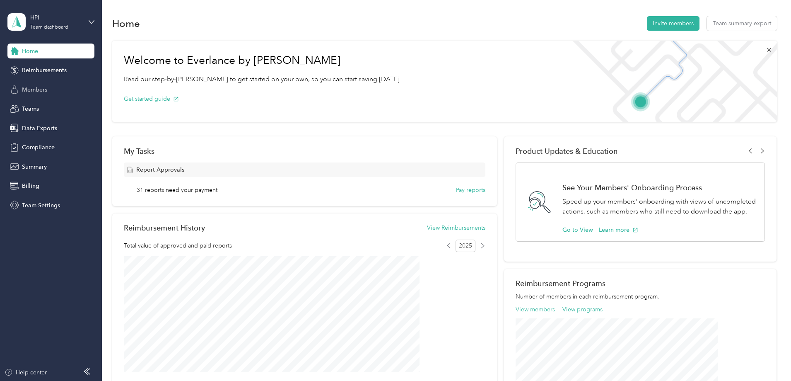
click at [34, 92] on span "Members" at bounding box center [34, 89] width 25 height 9
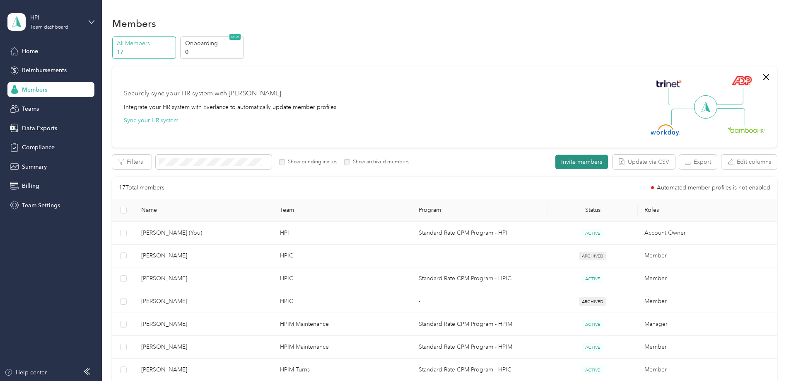
click at [556, 162] on button "Invite members" at bounding box center [582, 162] width 53 height 15
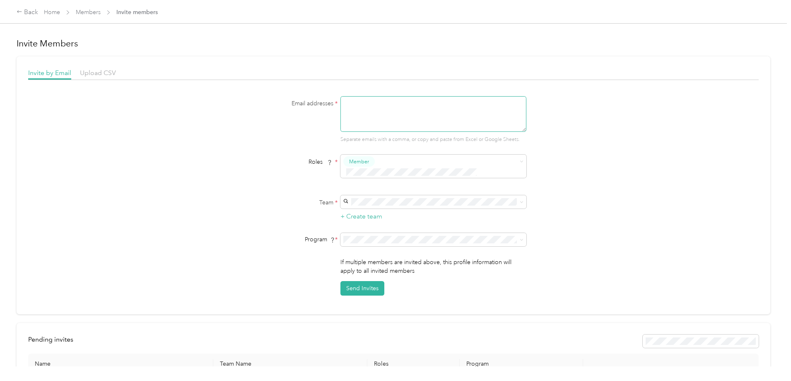
click at [386, 108] on textarea at bounding box center [434, 114] width 186 height 36
type textarea "[EMAIL_ADDRESS][DOMAIN_NAME]"
type button "2367932af82246a98c1b1502f22b7d52"
click at [363, 227] on button "Manager" at bounding box center [361, 224] width 33 height 10
click at [369, 162] on button "Member" at bounding box center [358, 161] width 31 height 10
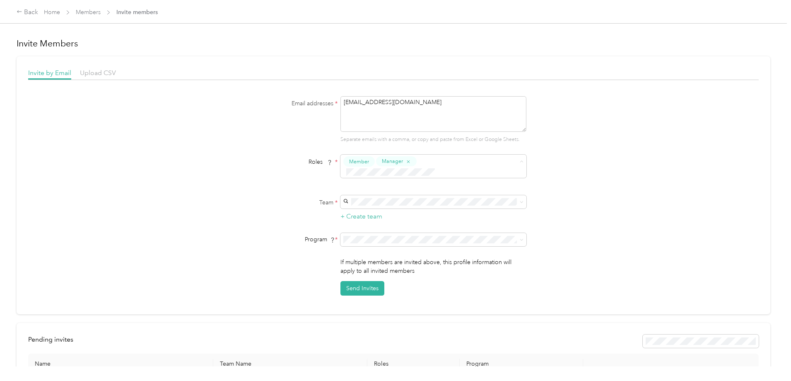
click at [491, 177] on div "Member" at bounding box center [427, 177] width 165 height 10
click at [380, 252] on span "HPIM Approver" at bounding box center [365, 255] width 41 height 7
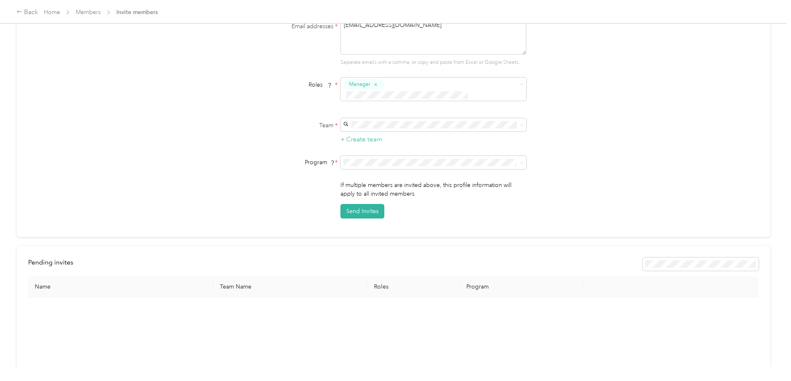
scroll to position [83, 0]
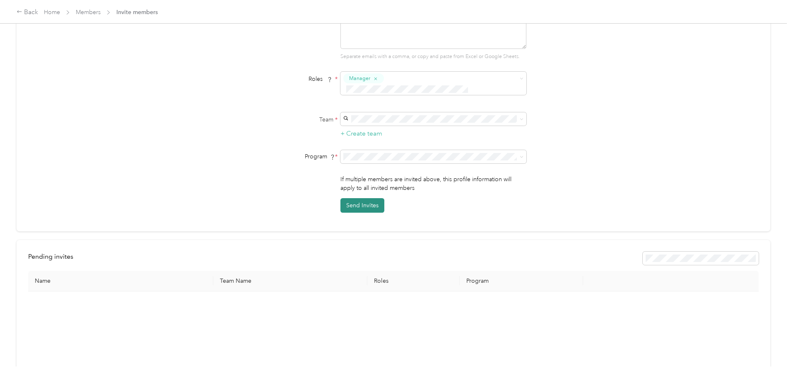
click at [355, 198] on button "Send Invites" at bounding box center [363, 205] width 44 height 15
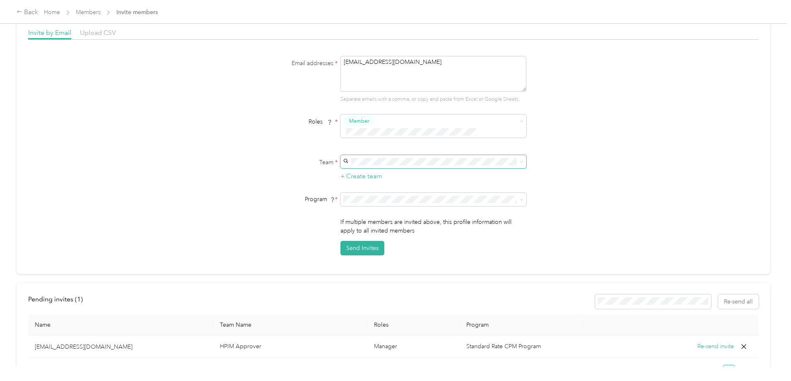
scroll to position [0, 0]
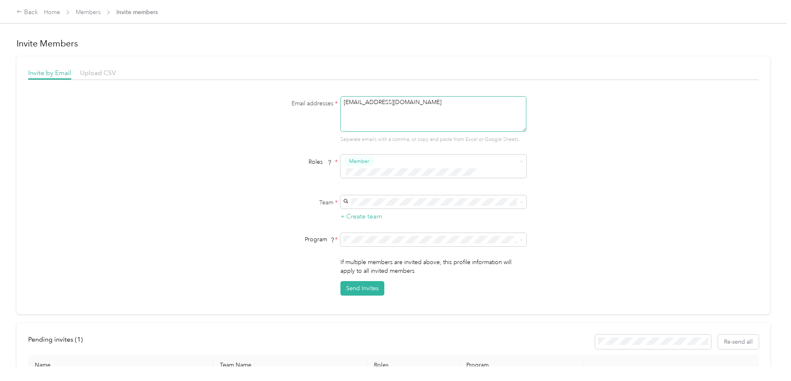
click at [424, 104] on textarea "[EMAIL_ADDRESS][DOMAIN_NAME]" at bounding box center [434, 114] width 186 height 36
drag, startPoint x: 368, startPoint y: 102, endPoint x: 317, endPoint y: 105, distance: 51.8
click at [317, 105] on div "Email addresses * [EMAIL_ADDRESS][DOMAIN_NAME] Separate emails with a comma, or…" at bounding box center [393, 119] width 319 height 47
type textarea "[EMAIL_ADDRESS][DOMAIN_NAME]"
click at [661, 220] on div "Email addresses * [EMAIL_ADDRESS][DOMAIN_NAME] Separate emails with a comma, or…" at bounding box center [393, 195] width 731 height 199
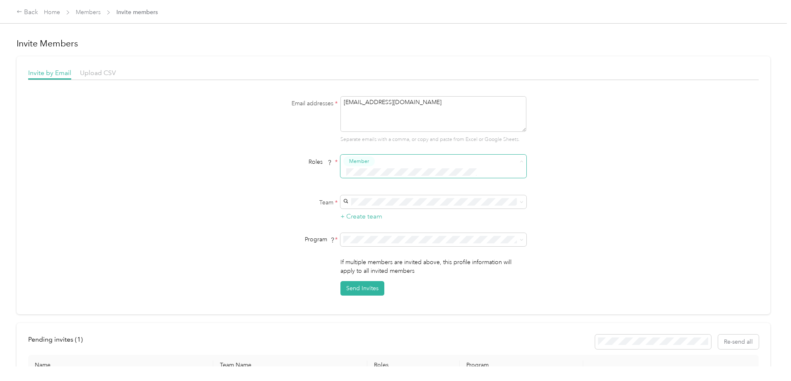
click at [364, 222] on span "Manager" at bounding box center [361, 224] width 21 height 7
click at [373, 163] on button "Member" at bounding box center [358, 161] width 31 height 10
click at [506, 179] on div "Member" at bounding box center [427, 177] width 165 height 10
click at [517, 162] on span at bounding box center [520, 161] width 7 height 6
click at [579, 171] on div "Email addresses * [EMAIL_ADDRESS][DOMAIN_NAME] Separate emails with a comma, or…" at bounding box center [393, 195] width 731 height 199
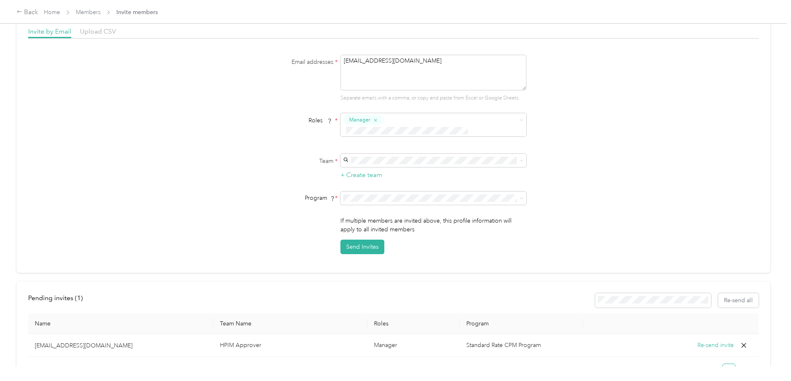
scroll to position [83, 0]
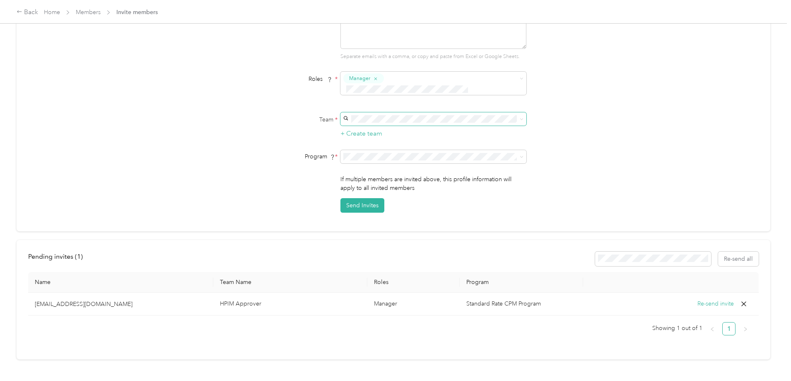
click at [517, 116] on span at bounding box center [520, 119] width 7 height 6
click at [520, 117] on icon at bounding box center [522, 119] width 4 height 4
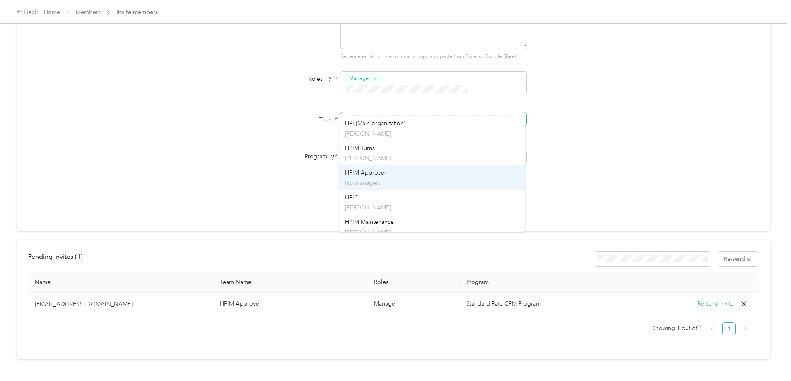
click at [384, 181] on p "No managers" at bounding box center [432, 183] width 174 height 9
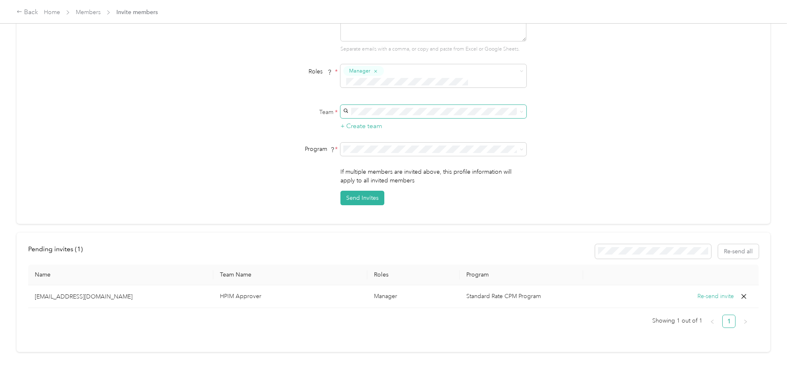
scroll to position [92, 0]
click at [364, 189] on button "Send Invites" at bounding box center [363, 196] width 44 height 15
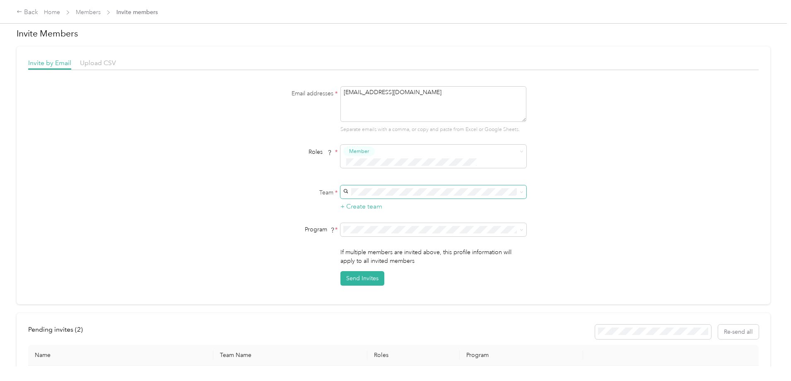
scroll to position [0, 0]
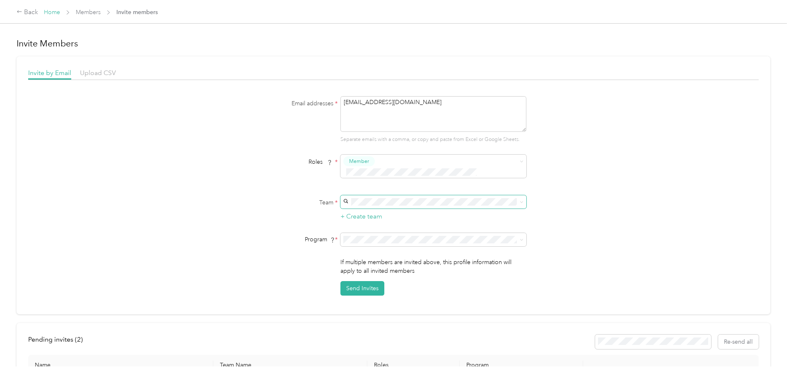
click at [60, 13] on link "Home" at bounding box center [52, 12] width 16 height 7
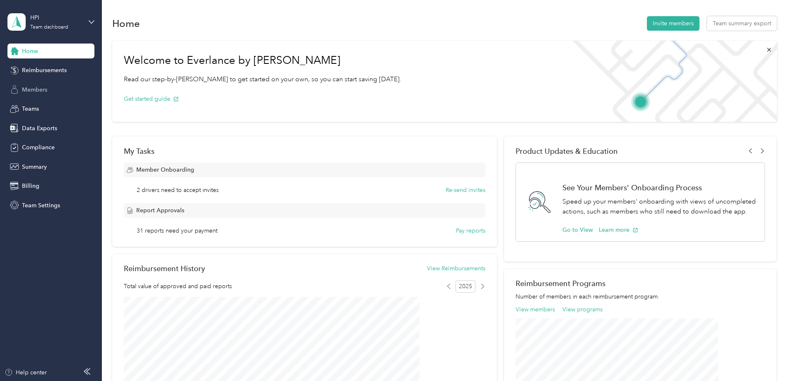
click at [33, 91] on span "Members" at bounding box center [34, 89] width 25 height 9
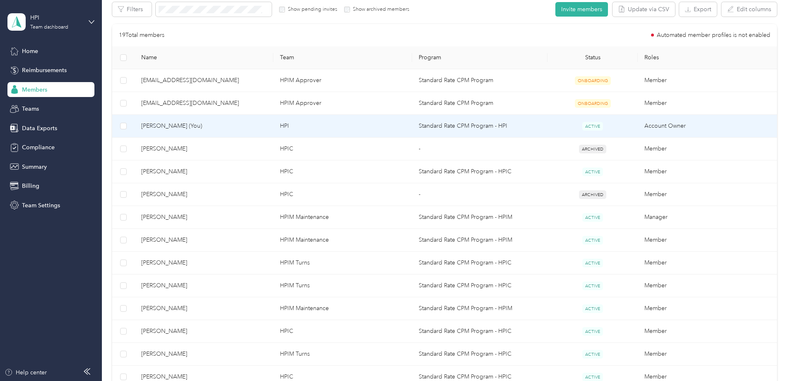
scroll to position [166, 0]
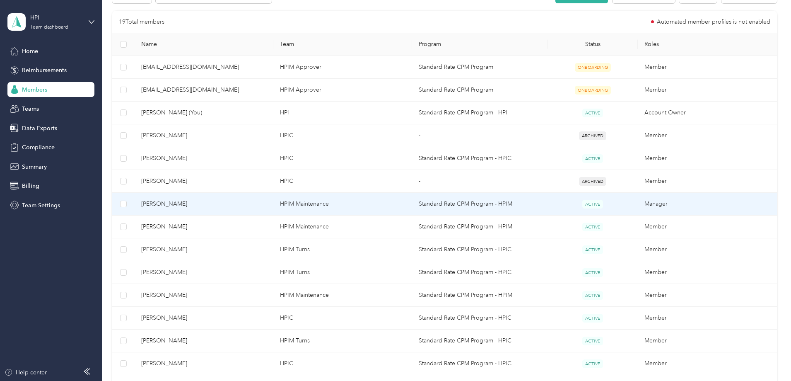
click at [216, 205] on span "[PERSON_NAME]" at bounding box center [204, 203] width 126 height 9
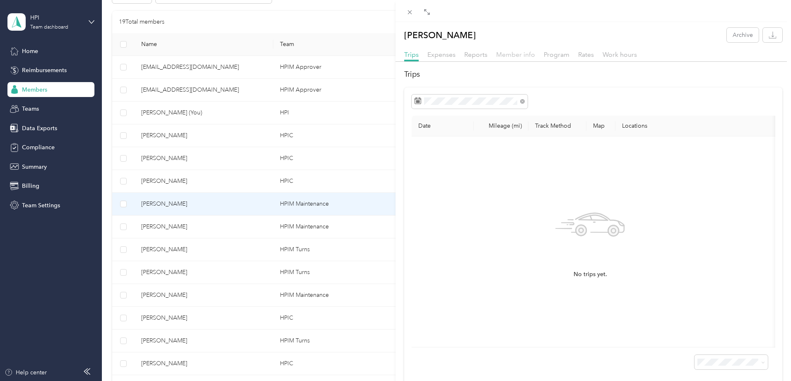
click at [515, 53] on span "Member info" at bounding box center [515, 55] width 39 height 8
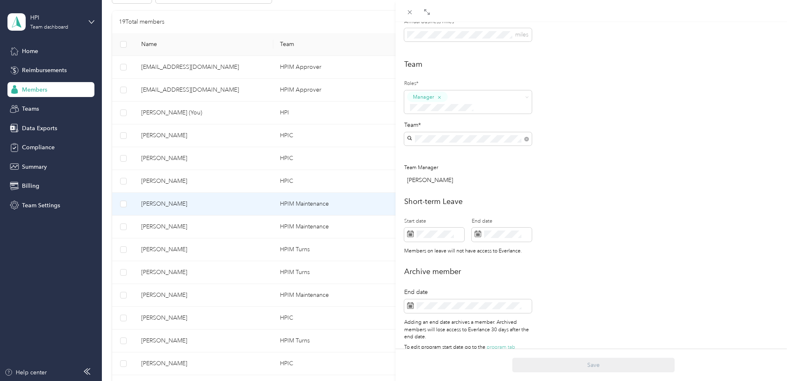
scroll to position [200, 0]
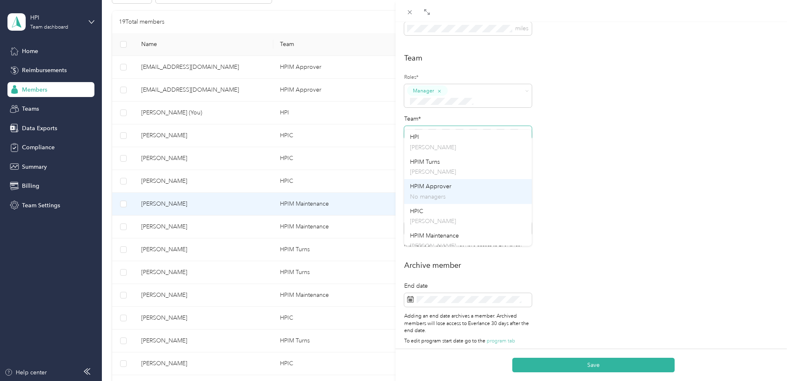
click at [448, 188] on span "HPIM Approver" at bounding box center [430, 186] width 41 height 7
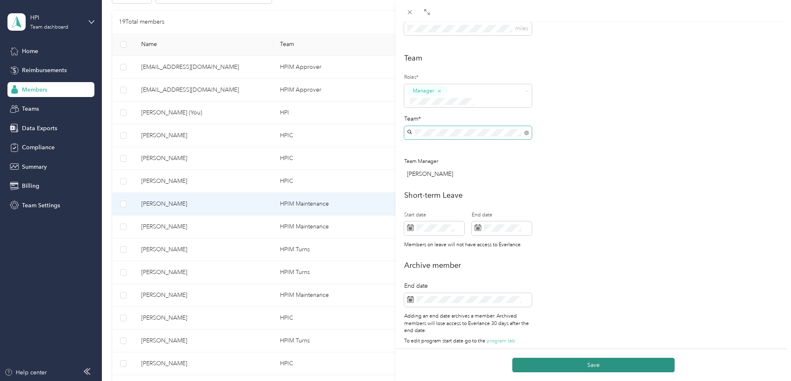
click at [541, 360] on button "Save" at bounding box center [594, 365] width 162 height 15
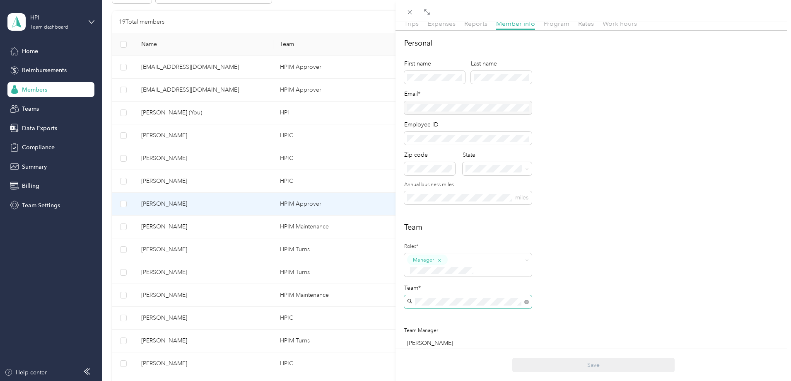
scroll to position [124, 0]
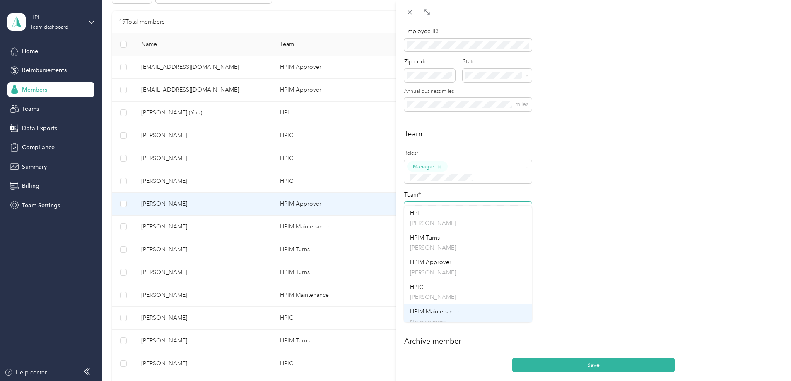
click at [456, 311] on span "HPIM Maintenance" at bounding box center [434, 311] width 49 height 7
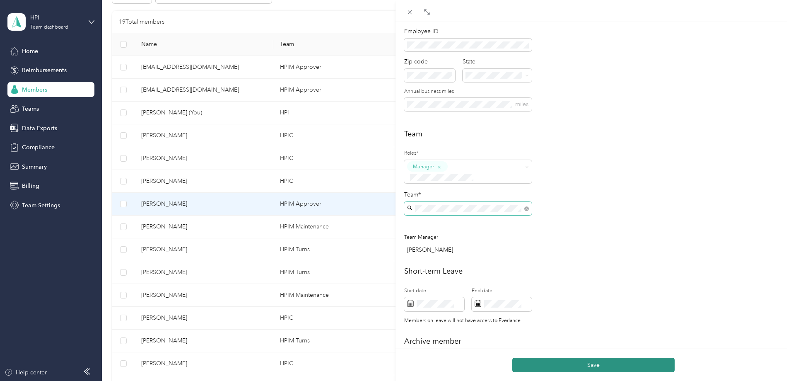
click at [595, 363] on button "Save" at bounding box center [594, 365] width 162 height 15
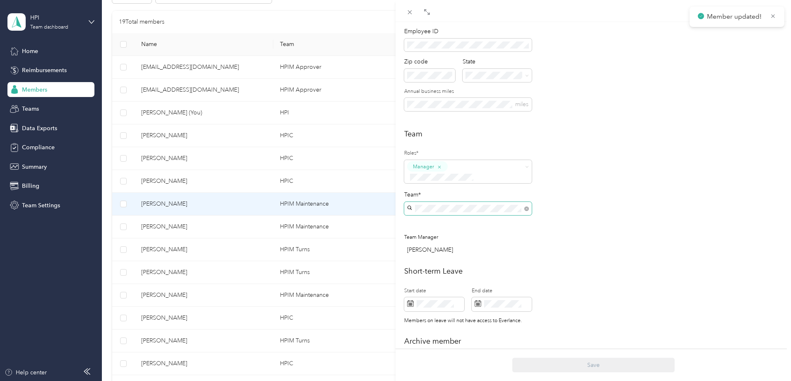
click at [129, 229] on div "[PERSON_NAME] Archive Trips Expenses Reports Member info Program Rates Work hou…" at bounding box center [395, 190] width 791 height 381
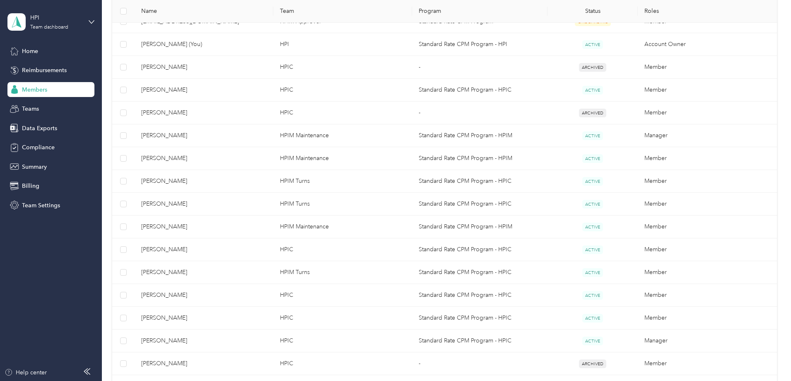
scroll to position [249, 0]
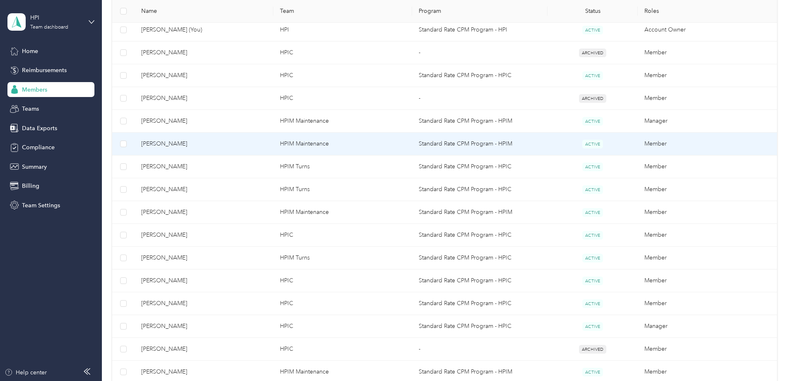
click at [216, 145] on span "[PERSON_NAME]" at bounding box center [204, 143] width 126 height 9
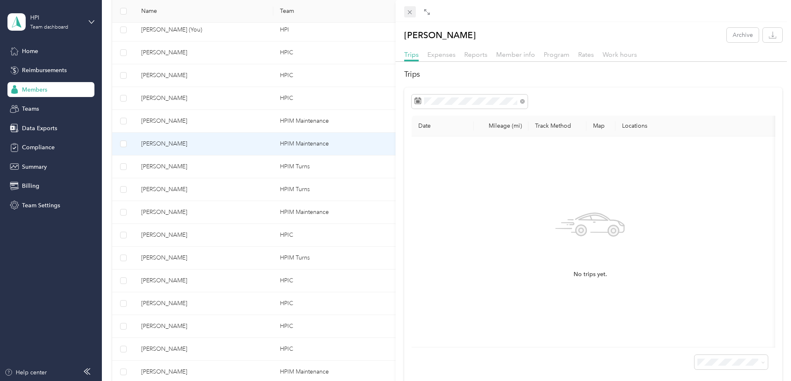
click at [409, 14] on icon at bounding box center [409, 12] width 7 height 7
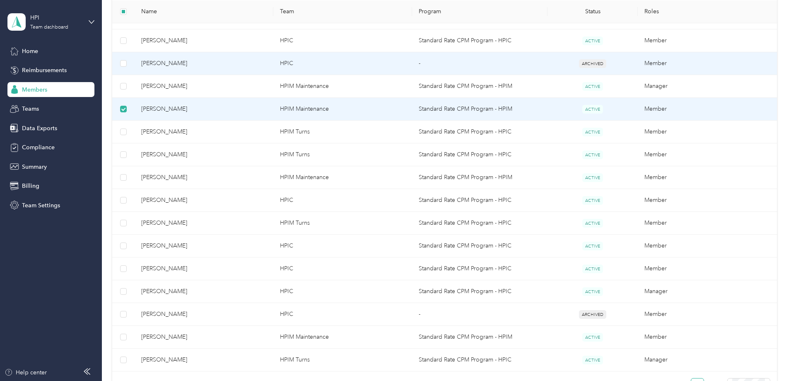
scroll to position [290, 0]
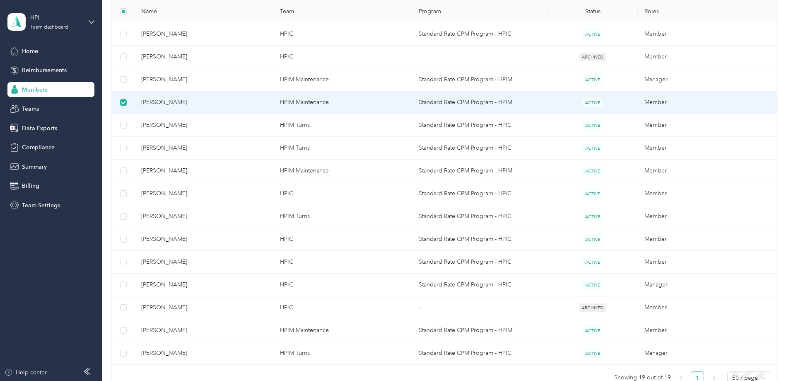
click at [227, 102] on span "[PERSON_NAME]" at bounding box center [204, 102] width 126 height 9
click at [204, 102] on span "[PERSON_NAME]" at bounding box center [204, 102] width 126 height 9
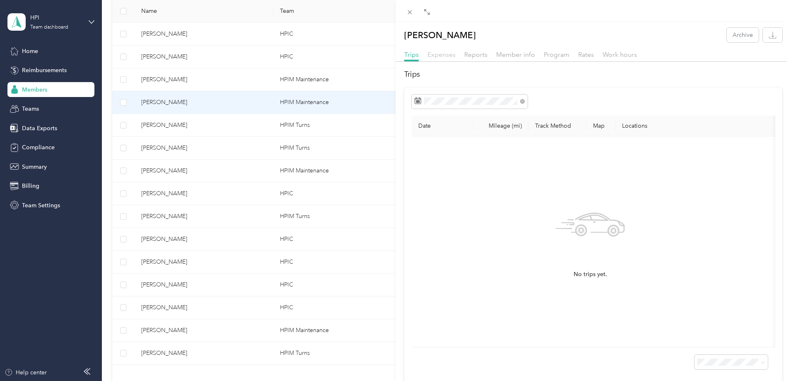
click at [442, 56] on span "Expenses" at bounding box center [442, 55] width 28 height 8
click at [473, 55] on span "Reports" at bounding box center [475, 55] width 23 height 8
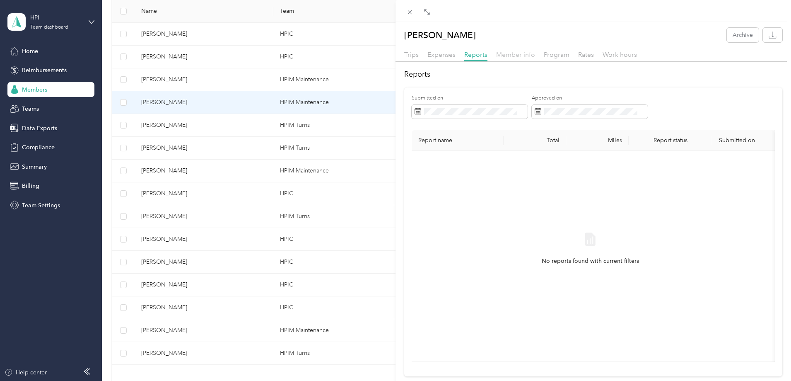
click at [529, 56] on span "Member info" at bounding box center [515, 55] width 39 height 8
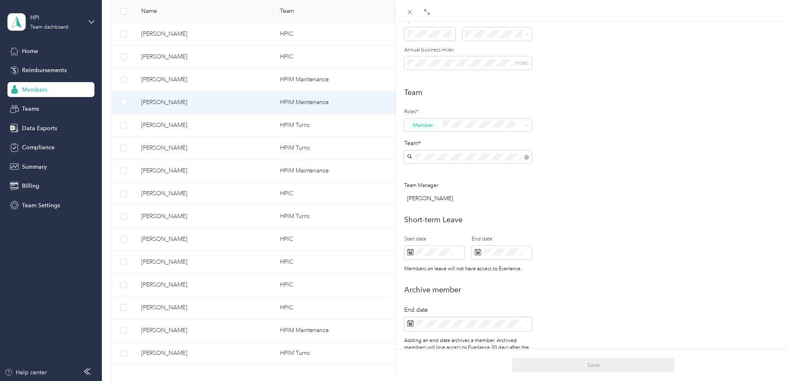
scroll to position [200, 0]
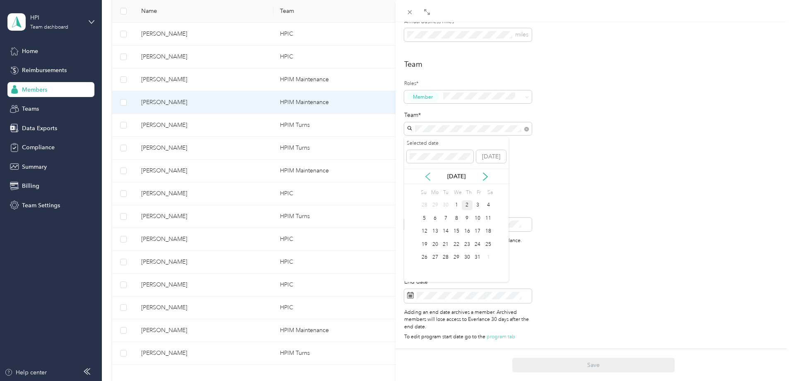
click at [428, 176] on icon at bounding box center [428, 176] width 8 height 8
click at [425, 273] on div "31" at bounding box center [424, 270] width 11 height 10
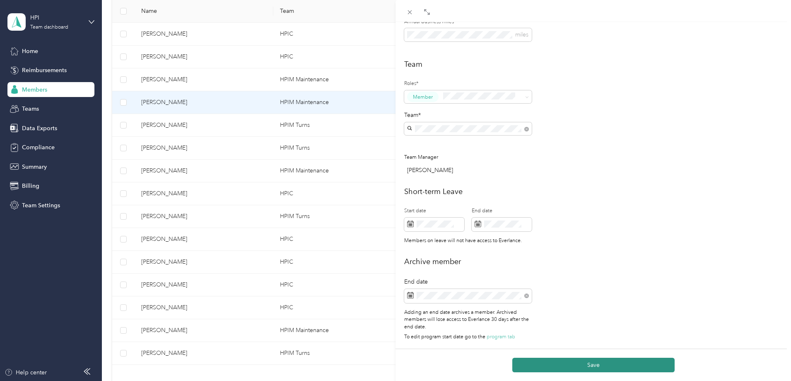
click at [613, 363] on button "Save" at bounding box center [594, 365] width 162 height 15
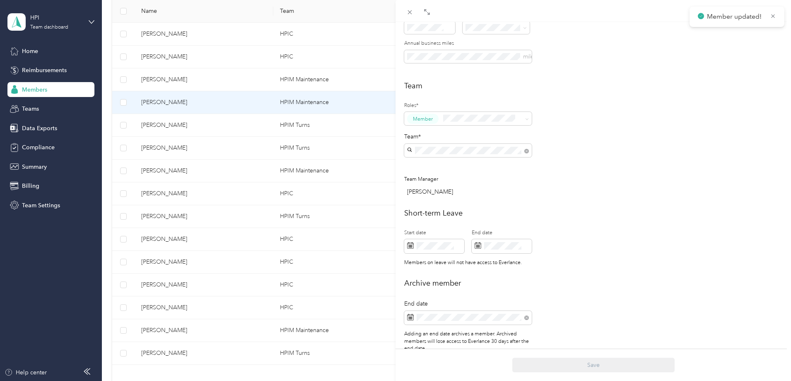
scroll to position [229, 0]
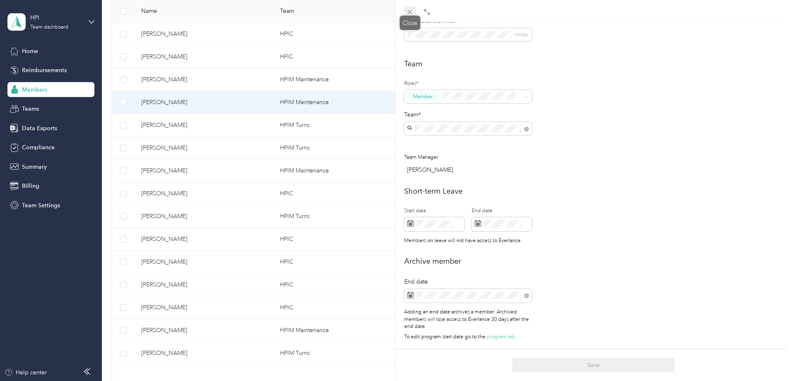
click at [411, 12] on icon at bounding box center [410, 12] width 4 height 4
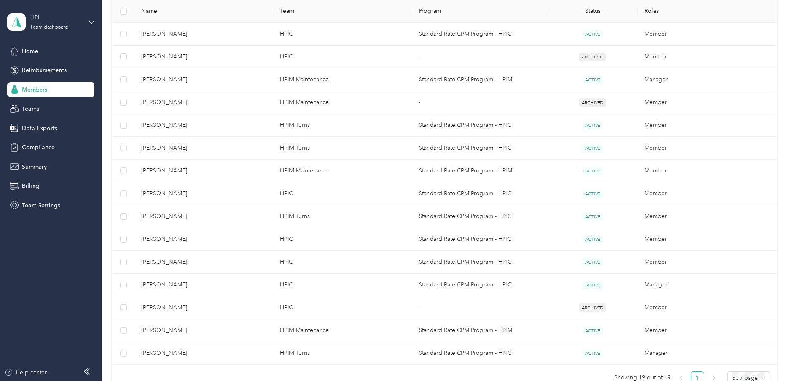
scroll to position [220, 0]
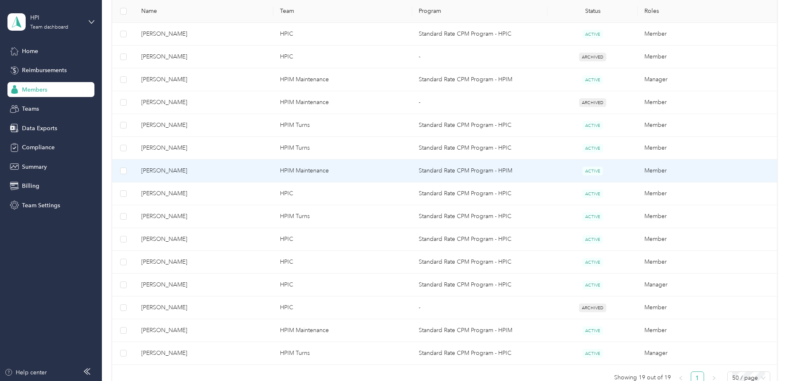
click at [217, 171] on span "[PERSON_NAME]" at bounding box center [204, 170] width 126 height 9
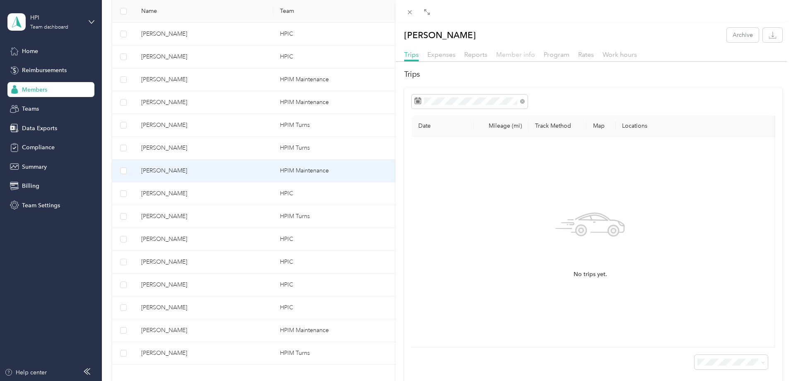
click at [514, 55] on span "Member info" at bounding box center [515, 55] width 39 height 8
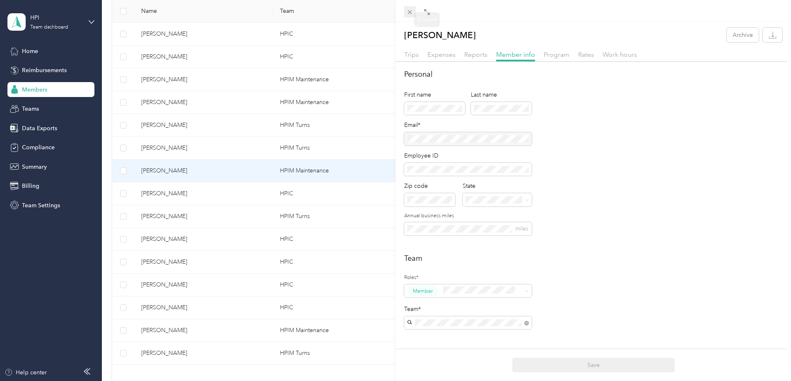
click at [411, 10] on icon at bounding box center [409, 12] width 7 height 7
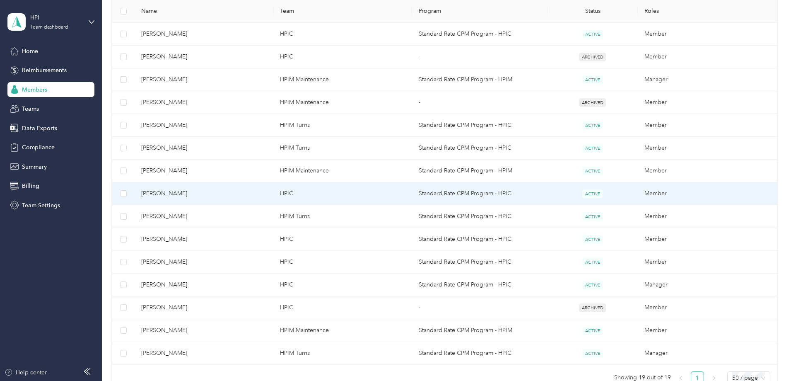
click at [217, 193] on span "[PERSON_NAME]" at bounding box center [204, 193] width 126 height 9
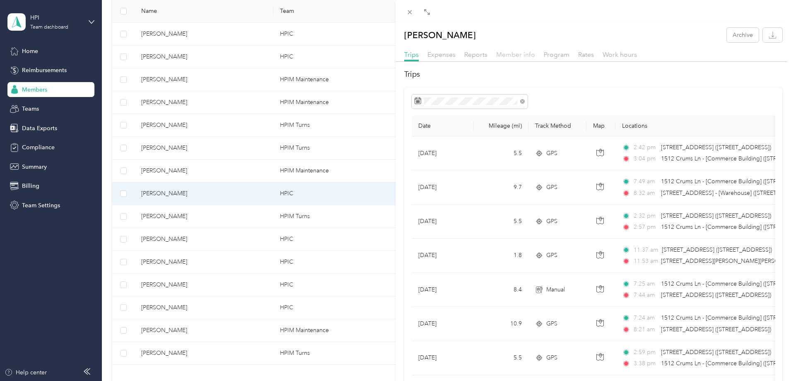
click at [524, 56] on span "Member info" at bounding box center [515, 55] width 39 height 8
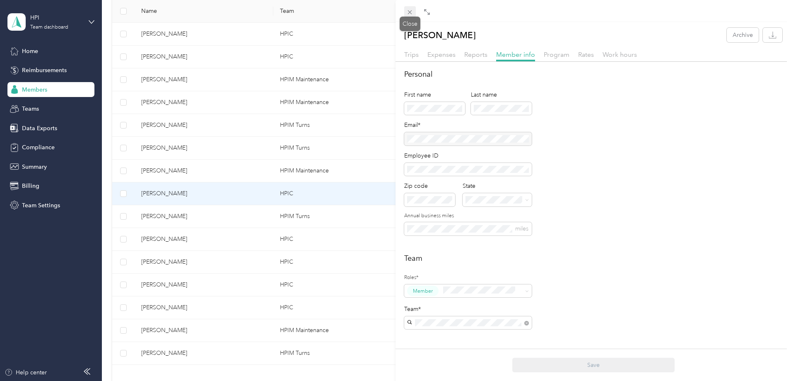
click at [409, 13] on icon at bounding box center [409, 12] width 7 height 7
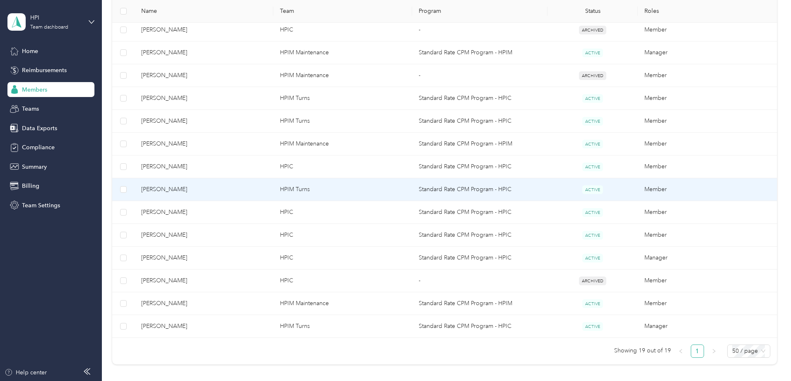
scroll to position [331, 0]
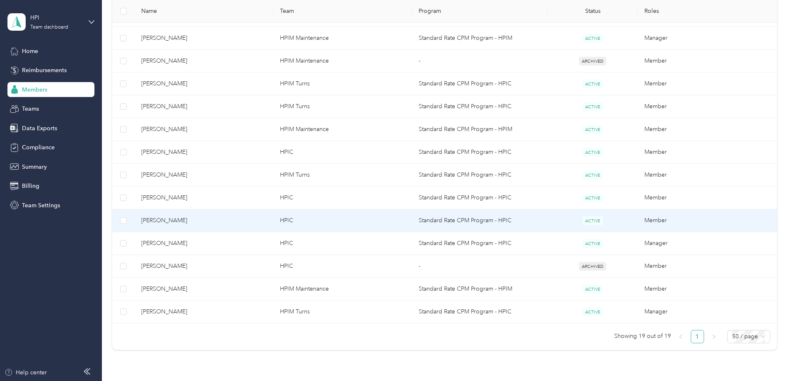
click at [221, 221] on span "[PERSON_NAME]" at bounding box center [204, 220] width 126 height 9
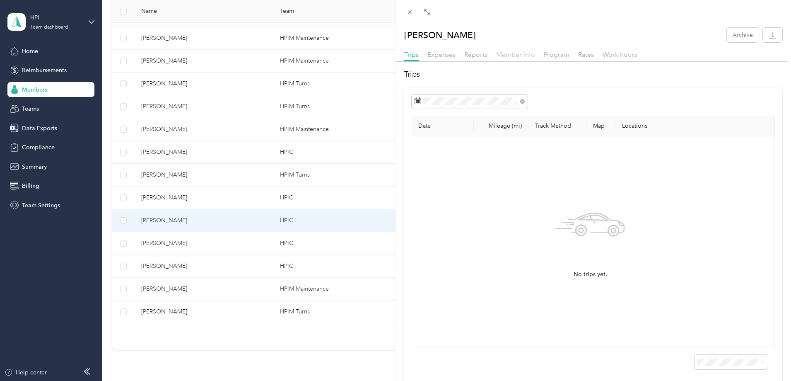
click at [518, 53] on span "Member info" at bounding box center [515, 55] width 39 height 8
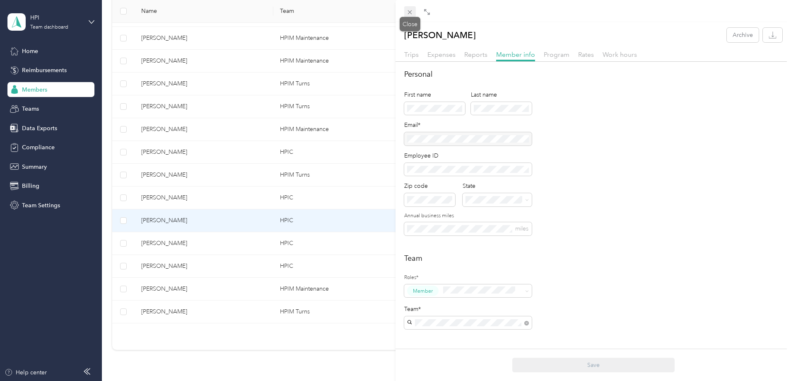
click at [409, 13] on icon at bounding box center [410, 12] width 4 height 4
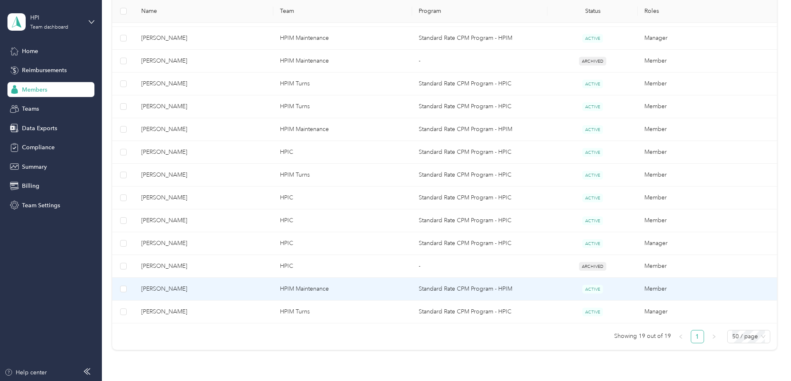
click at [228, 289] on span "[PERSON_NAME]" at bounding box center [204, 288] width 126 height 9
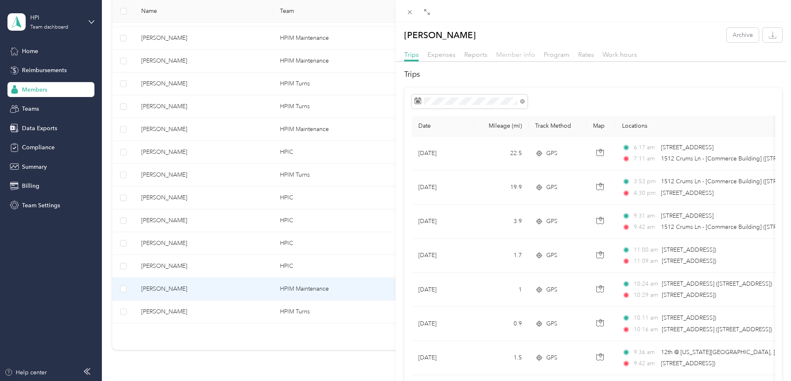
click at [517, 54] on span "Member info" at bounding box center [515, 55] width 39 height 8
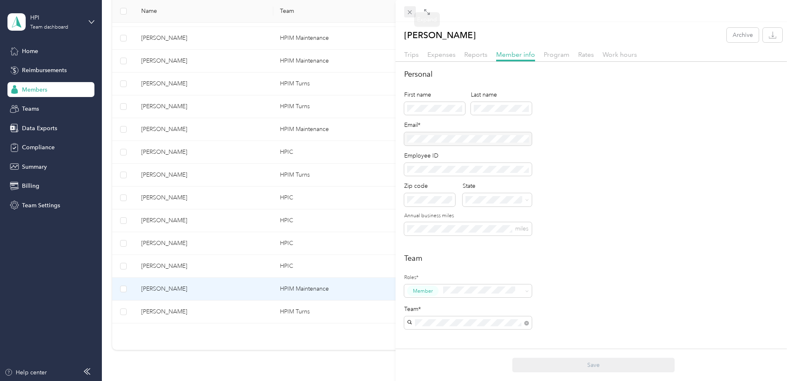
click at [412, 15] on icon at bounding box center [409, 12] width 7 height 7
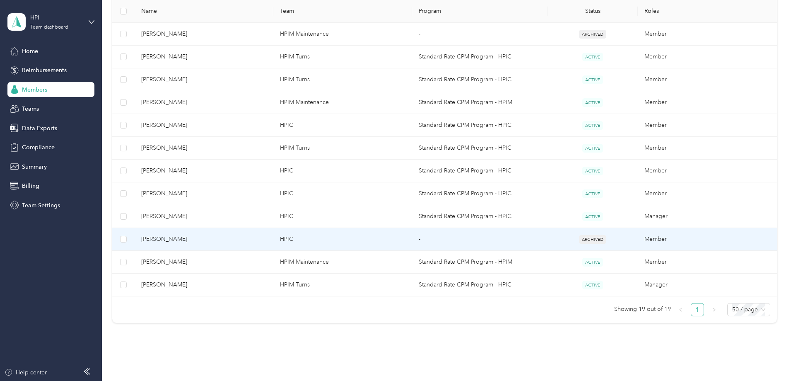
scroll to position [373, 0]
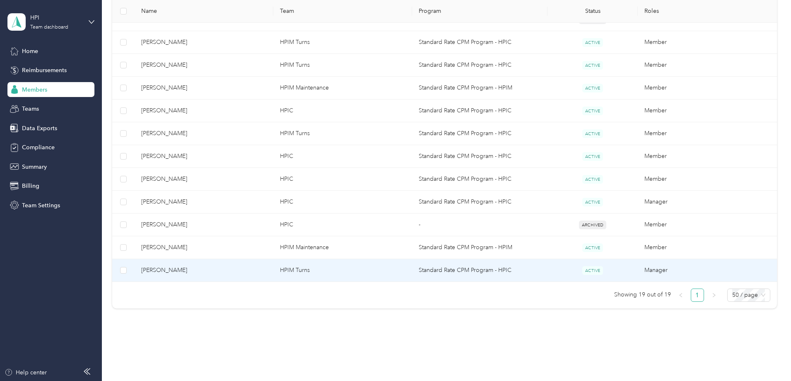
click at [226, 271] on span "[PERSON_NAME]" at bounding box center [204, 270] width 126 height 9
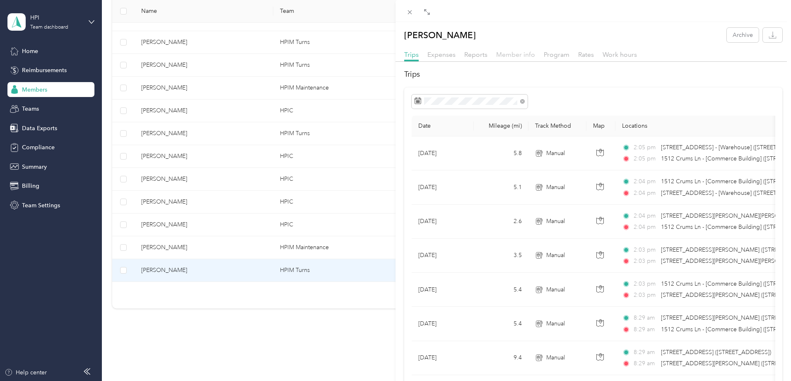
click at [512, 57] on span "Member info" at bounding box center [515, 55] width 39 height 8
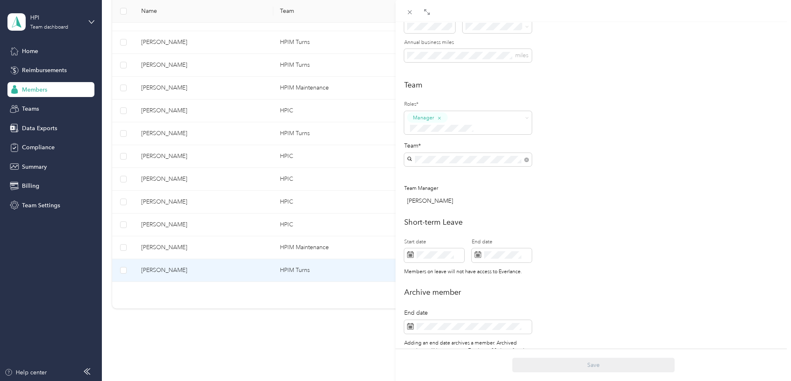
scroll to position [159, 0]
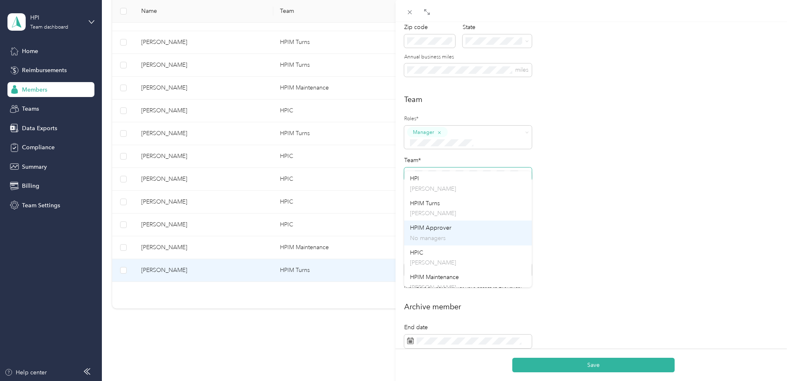
click at [448, 235] on p "No managers" at bounding box center [468, 238] width 116 height 9
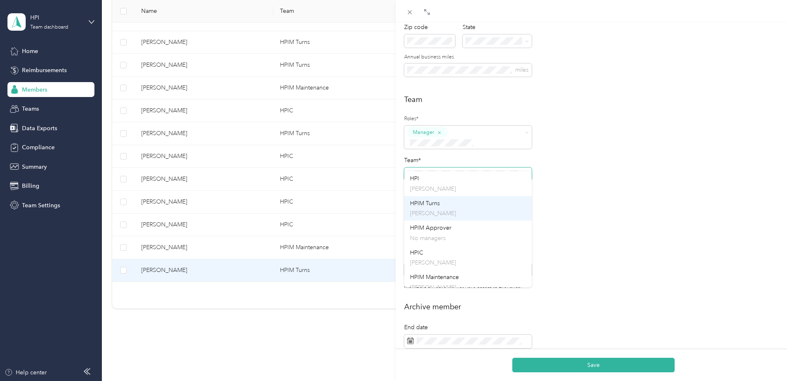
click at [450, 210] on p "[PERSON_NAME]" at bounding box center [468, 213] width 116 height 9
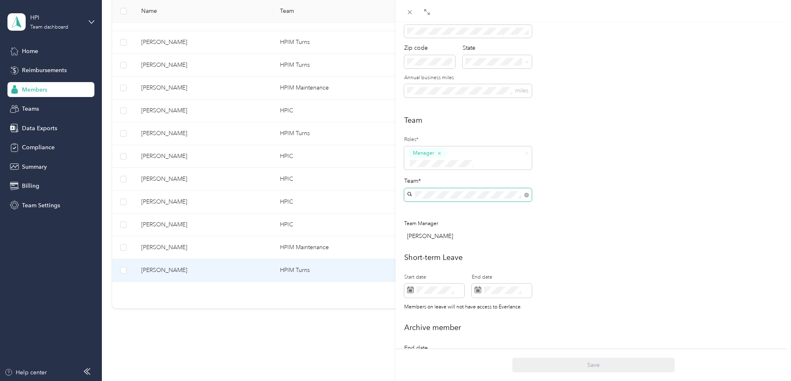
scroll to position [34, 0]
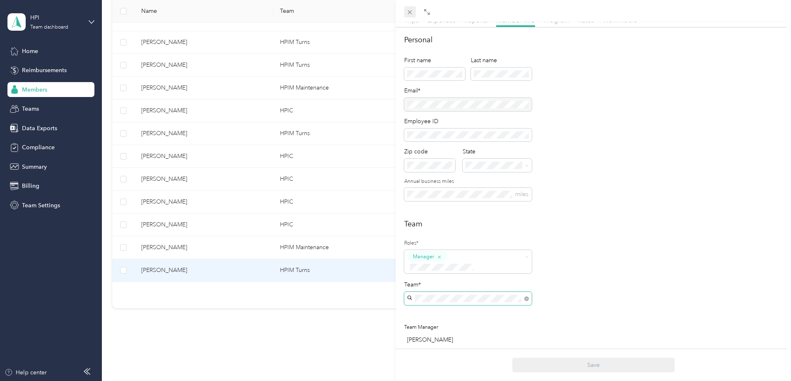
click at [409, 13] on icon at bounding box center [409, 12] width 7 height 7
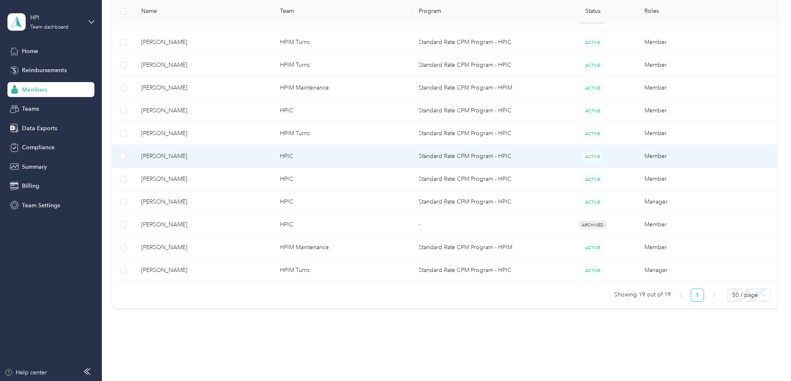
click at [206, 156] on span "[PERSON_NAME]" at bounding box center [204, 156] width 126 height 9
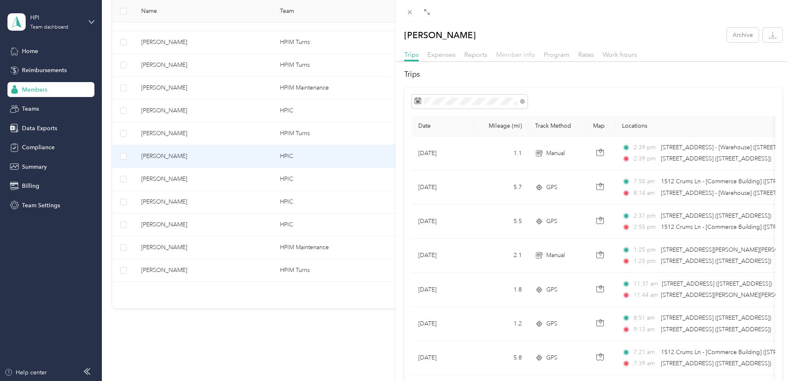
click at [520, 57] on span "Member info" at bounding box center [515, 55] width 39 height 8
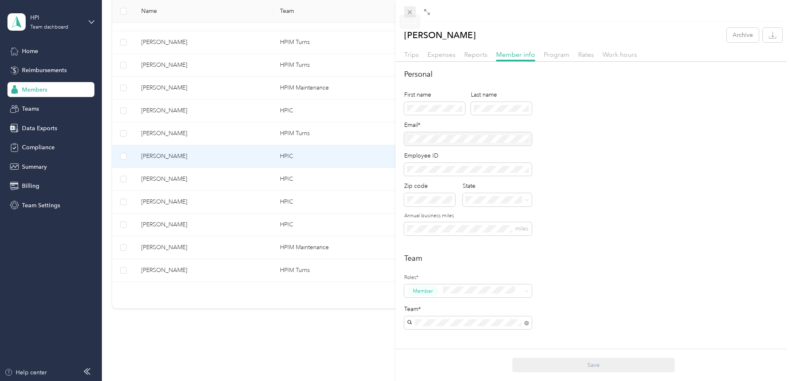
click at [408, 9] on icon at bounding box center [409, 12] width 7 height 7
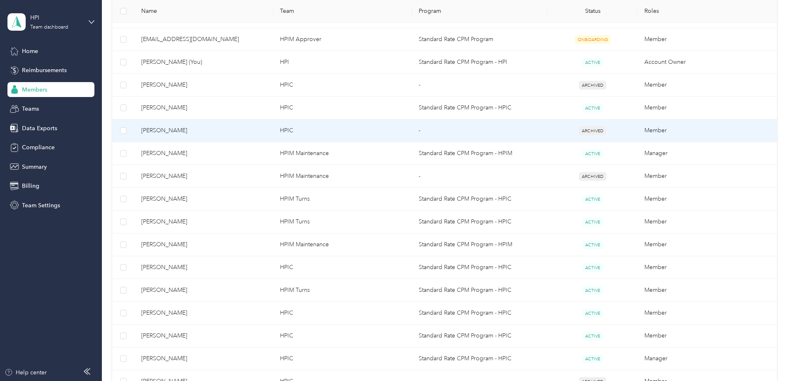
scroll to position [207, 0]
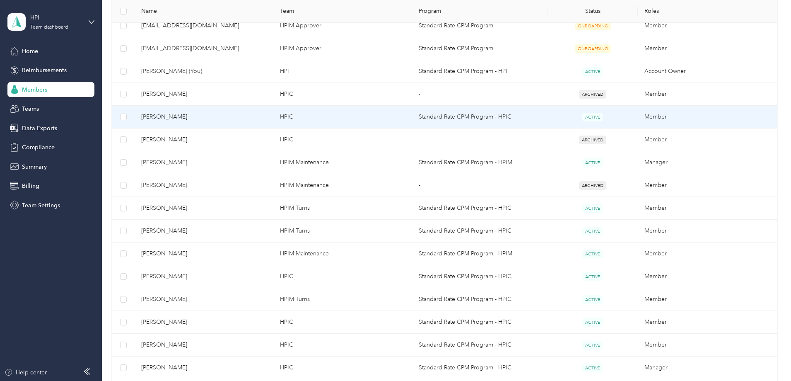
click at [207, 118] on span "[PERSON_NAME]" at bounding box center [204, 116] width 126 height 9
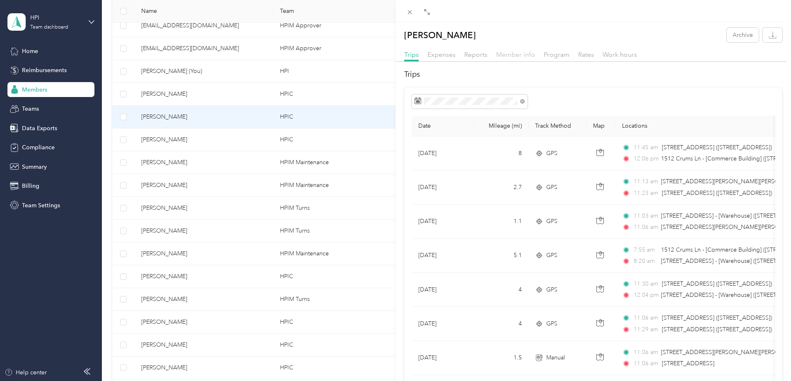
click at [517, 56] on span "Member info" at bounding box center [515, 55] width 39 height 8
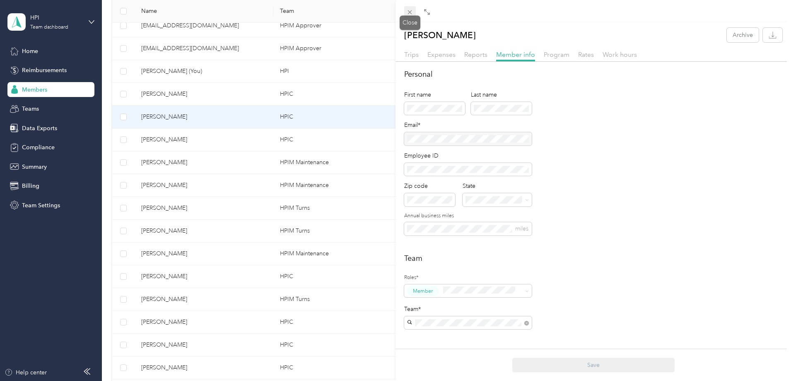
click at [411, 9] on icon at bounding box center [409, 12] width 7 height 7
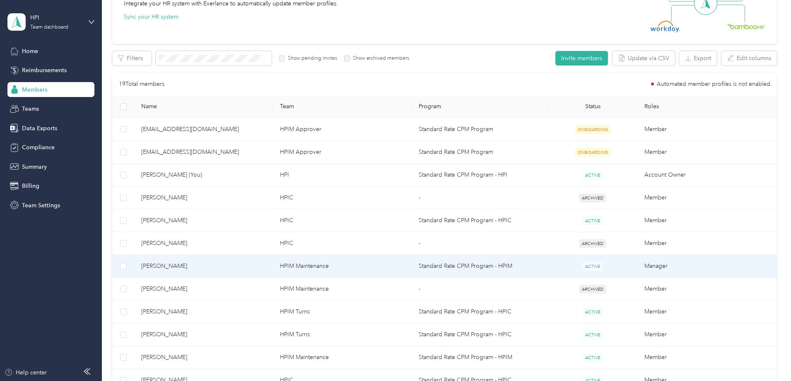
scroll to position [83, 0]
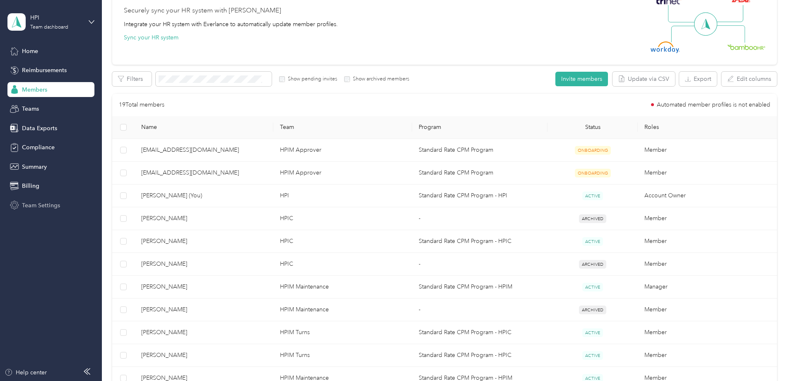
click at [46, 204] on span "Team Settings" at bounding box center [41, 205] width 38 height 9
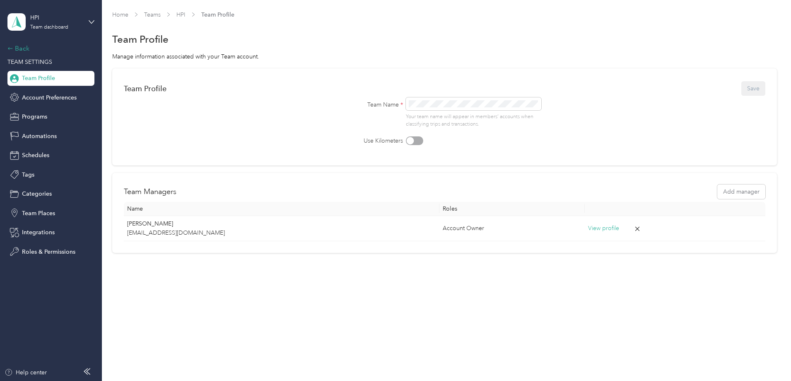
click at [19, 47] on div "Back" at bounding box center [48, 49] width 83 height 10
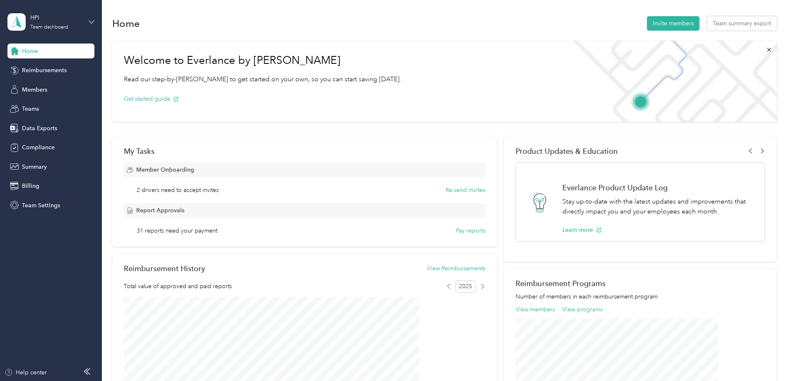
click at [93, 23] on icon at bounding box center [92, 22] width 6 height 6
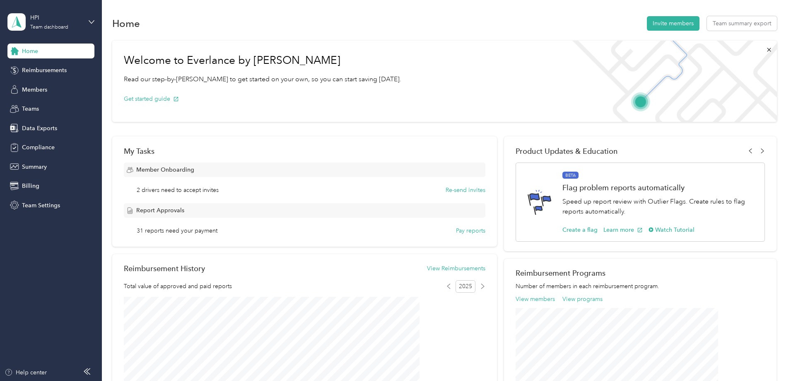
click at [24, 103] on div "Log out" at bounding box center [31, 104] width 32 height 9
